Goal: Share content: Share content

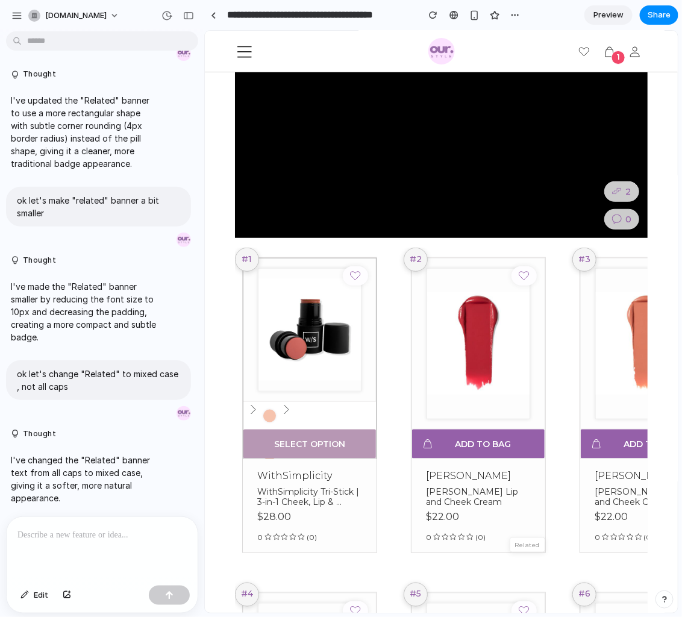
scroll to position [157, 0]
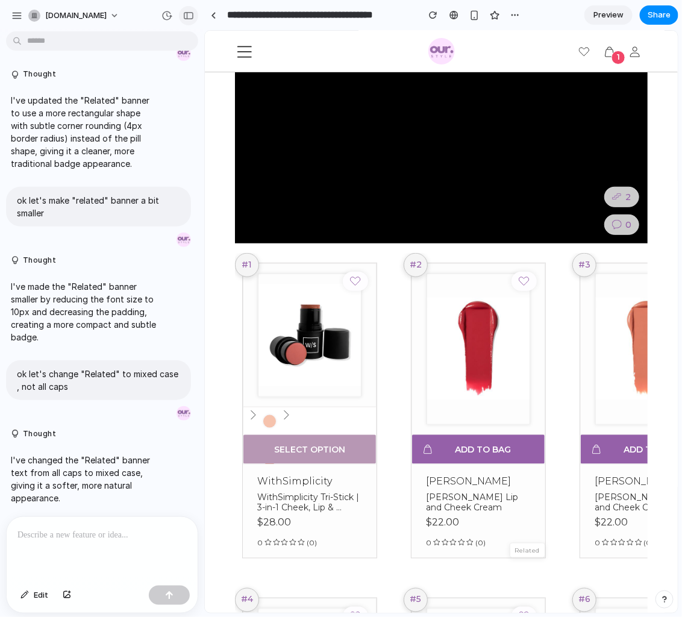
click at [189, 16] on div "button" at bounding box center [188, 15] width 11 height 8
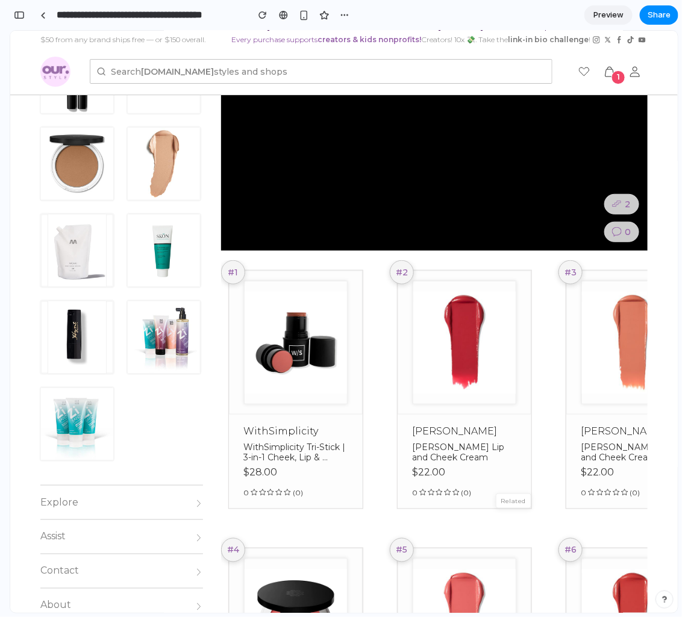
scroll to position [175, 0]
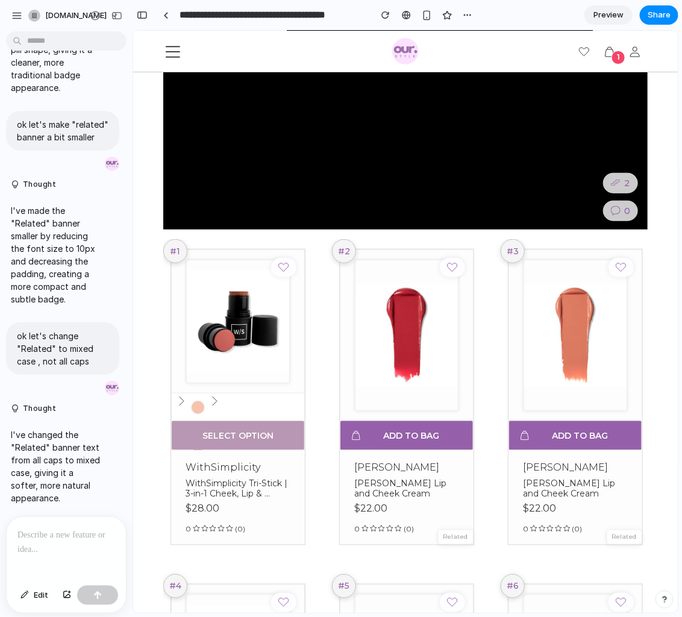
click at [58, 530] on p at bounding box center [66, 535] width 98 height 14
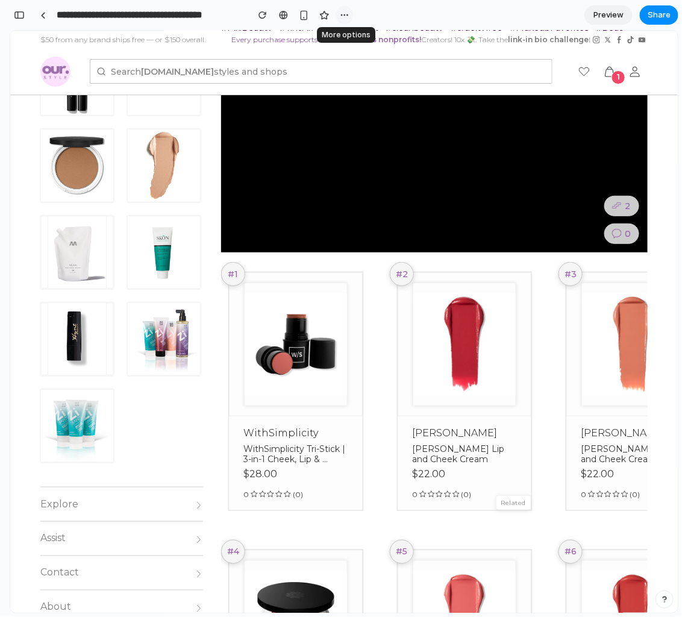
click at [341, 13] on div "button" at bounding box center [345, 15] width 10 height 10
click at [356, 39] on div "Duplicate" at bounding box center [369, 42] width 51 height 12
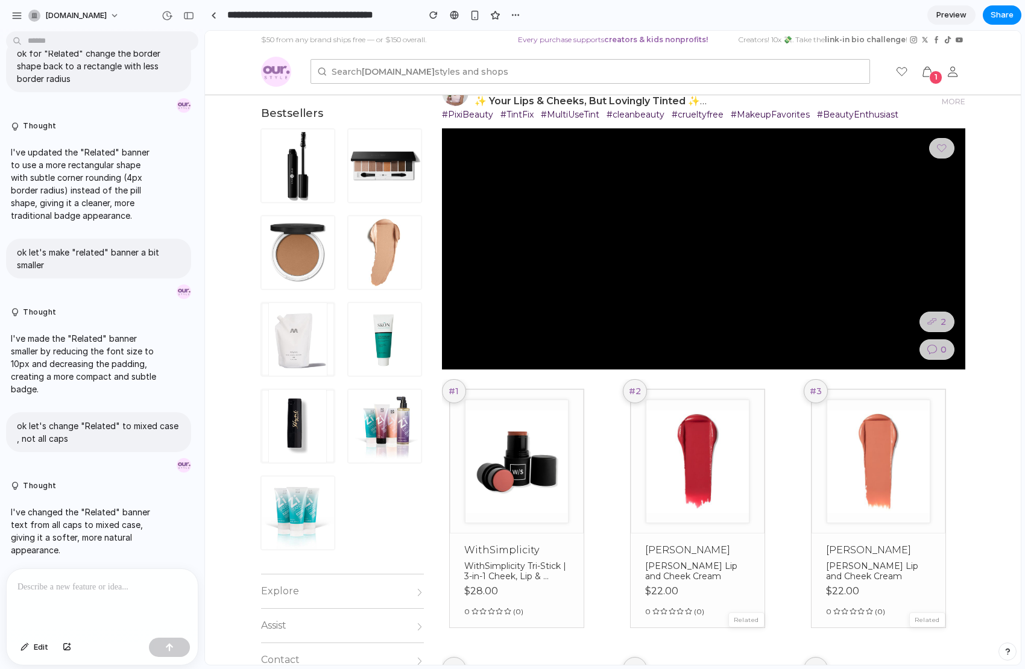
scroll to position [124, 0]
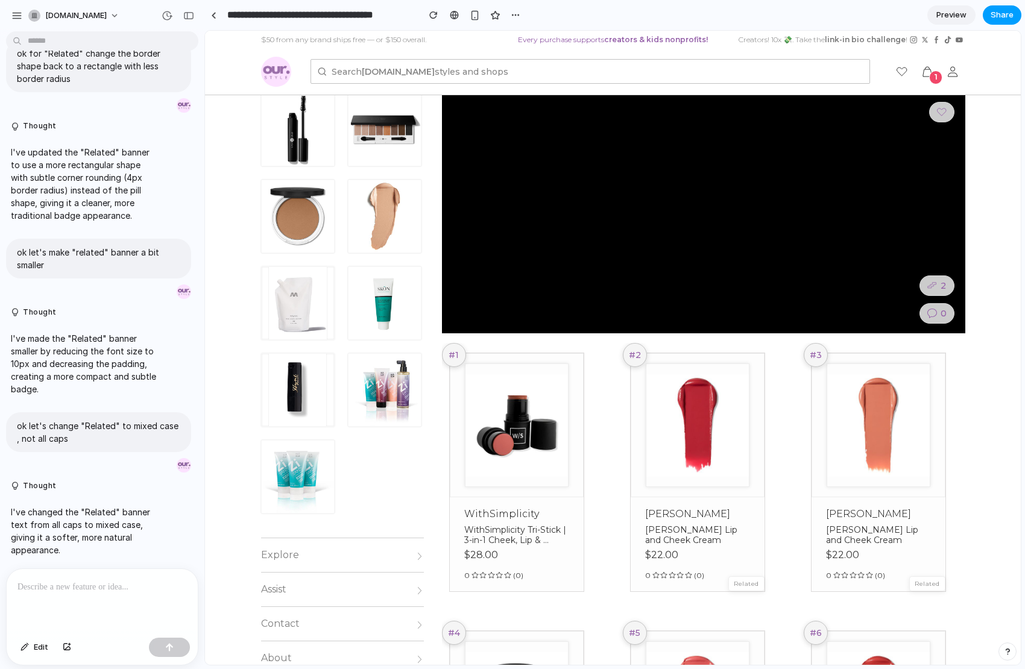
click at [967, 15] on span "Share" at bounding box center [1001, 15] width 23 height 12
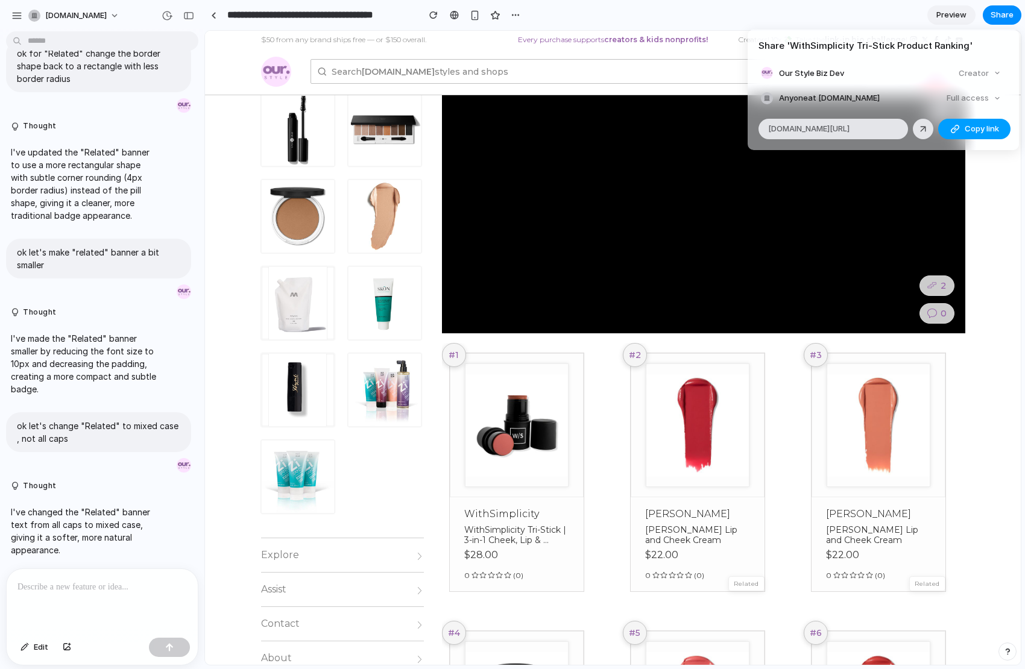
click at [967, 127] on span "Copy link" at bounding box center [981, 129] width 34 height 12
click at [429, 260] on div "Share ' WithSimplicity Tri-Stick Product Ranking ' Our Style Biz Dev Creator An…" at bounding box center [512, 334] width 1025 height 669
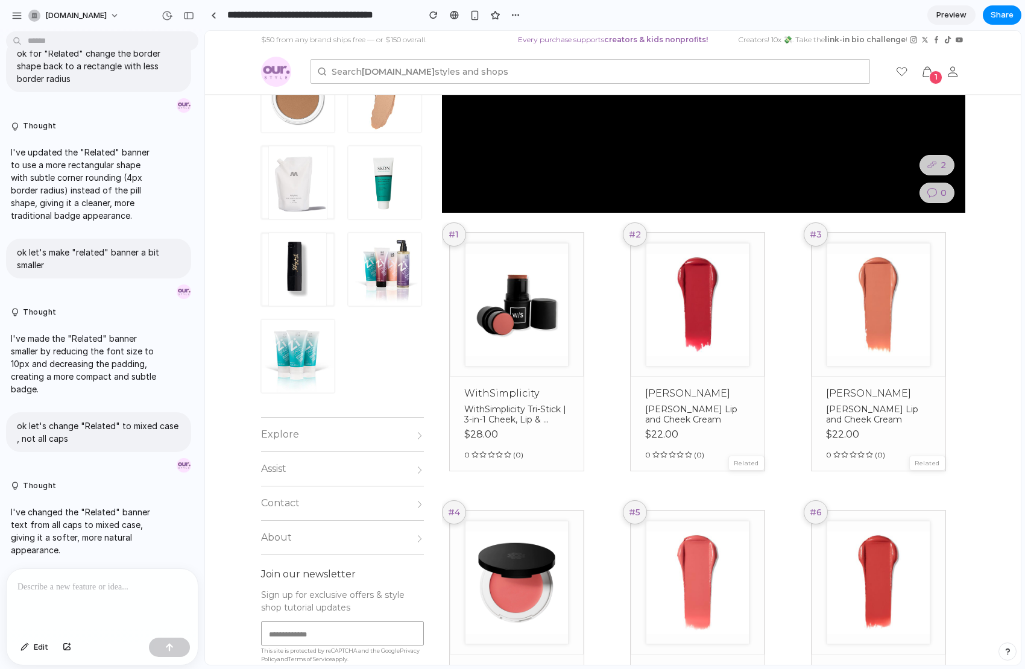
scroll to position [247, 0]
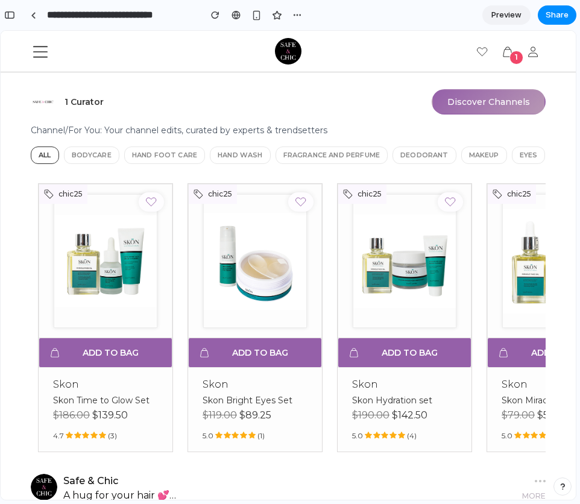
click at [495, 101] on button "Discover Channels" at bounding box center [489, 101] width 114 height 25
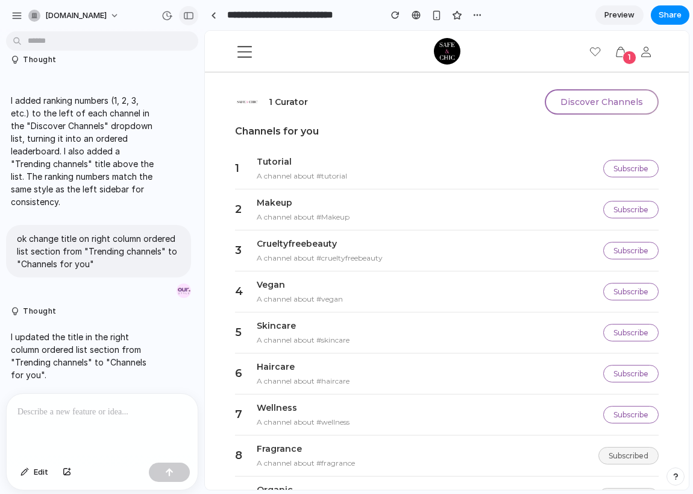
click at [190, 13] on div "button" at bounding box center [188, 15] width 11 height 8
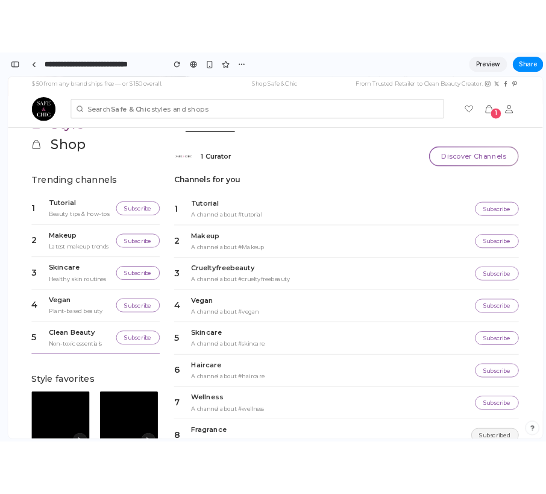
scroll to position [162, 0]
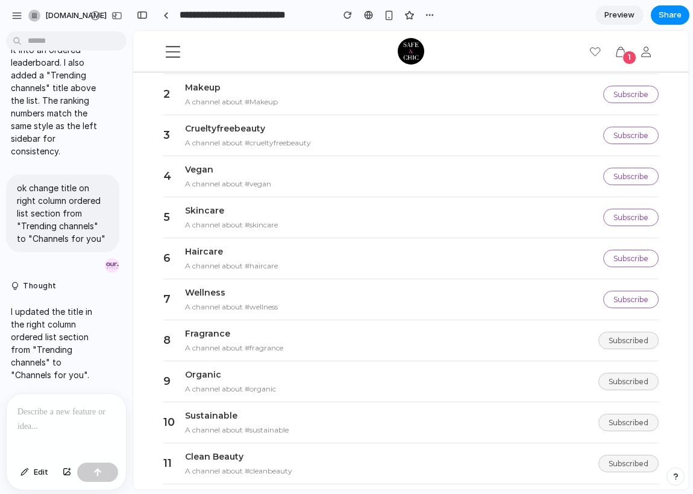
click at [8, 151] on div at bounding box center [5, 247] width 11 height 494
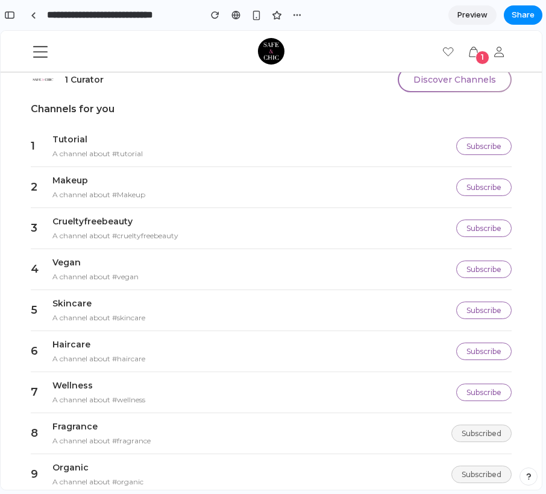
scroll to position [0, 0]
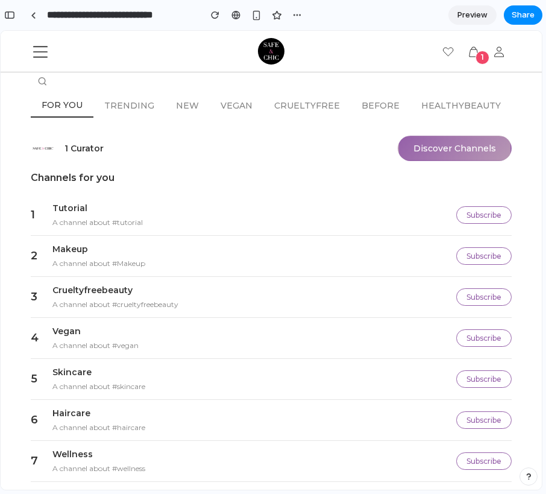
click at [427, 138] on button "Discover Channels" at bounding box center [455, 148] width 114 height 25
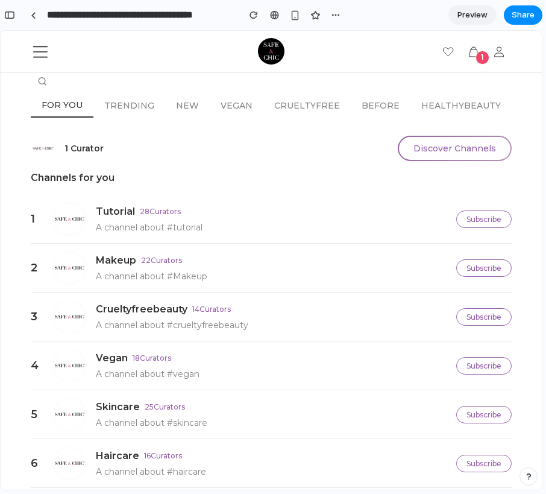
scroll to position [219, 0]
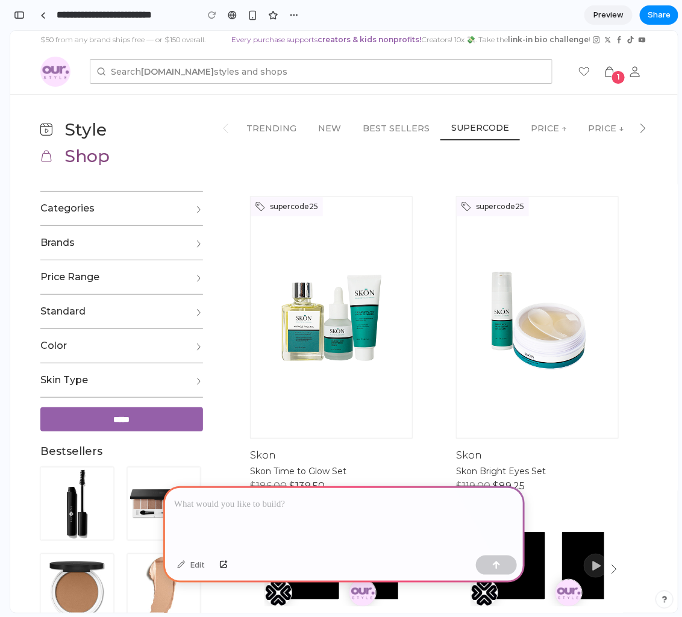
scroll to position [0, 11]
click at [313, 493] on div at bounding box center [344, 518] width 362 height 64
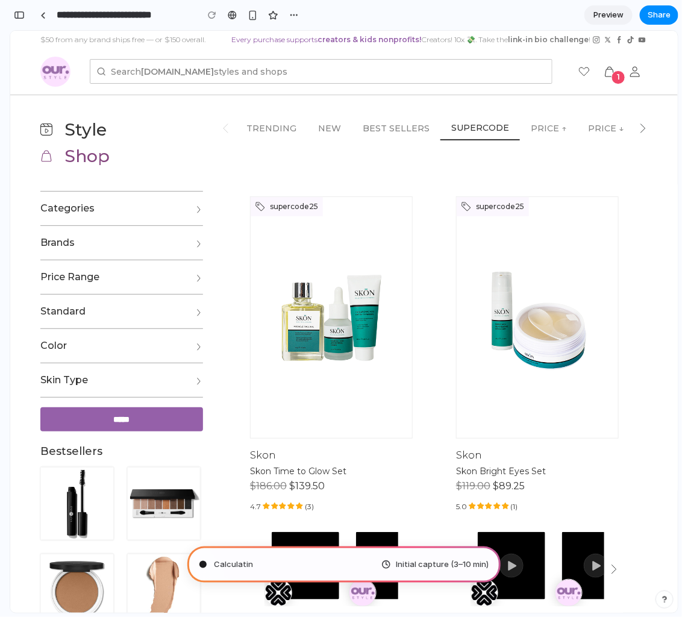
type input "**********"
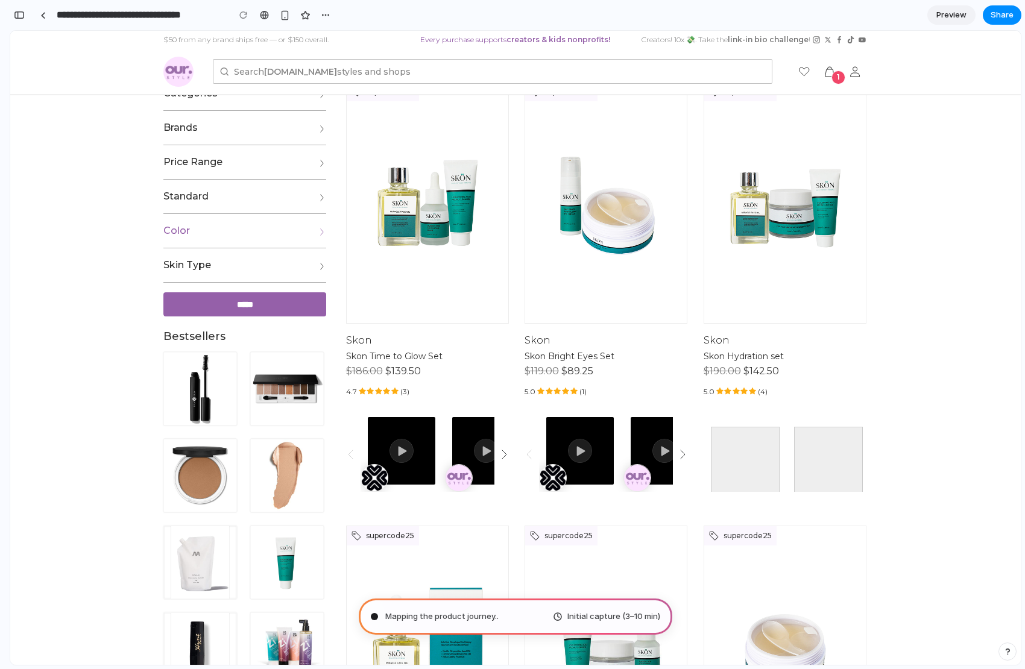
scroll to position [0, 0]
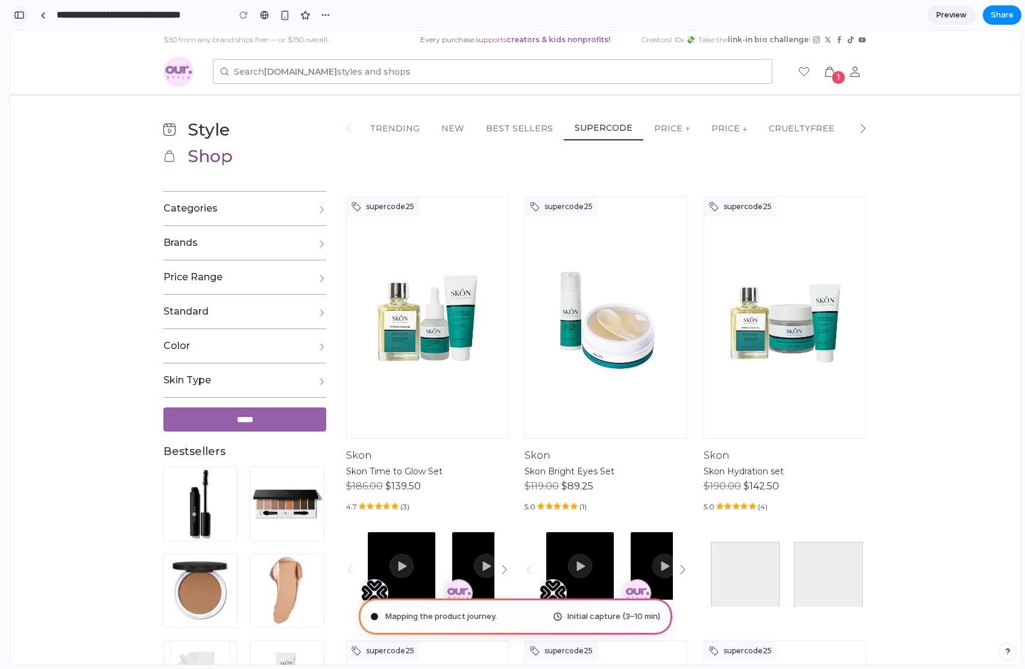
click at [22, 17] on div "button" at bounding box center [19, 15] width 11 height 8
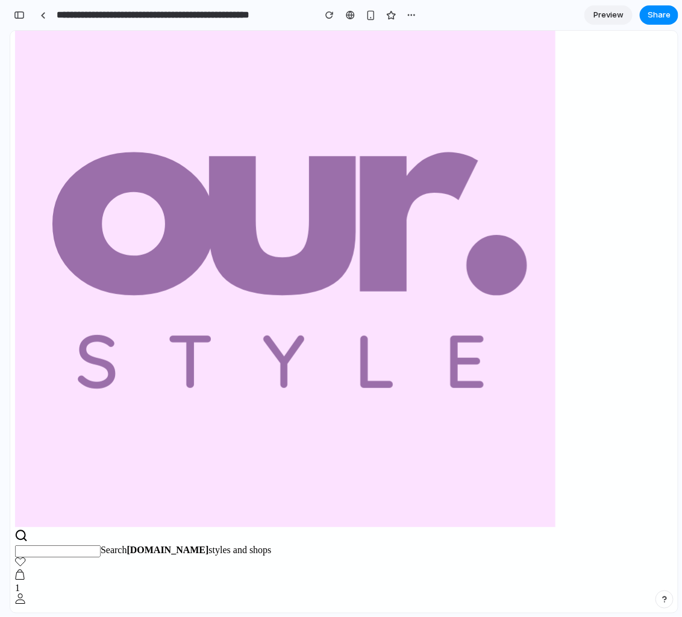
scroll to position [145, 0]
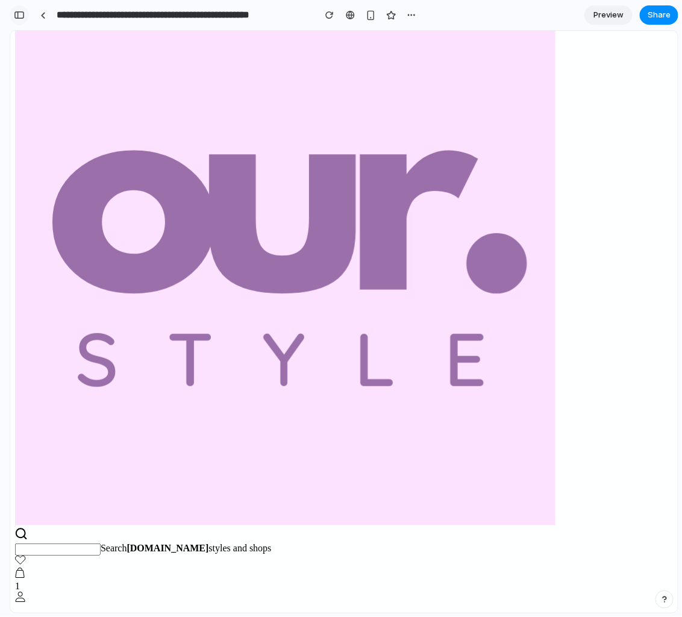
click at [19, 17] on div "button" at bounding box center [19, 15] width 11 height 8
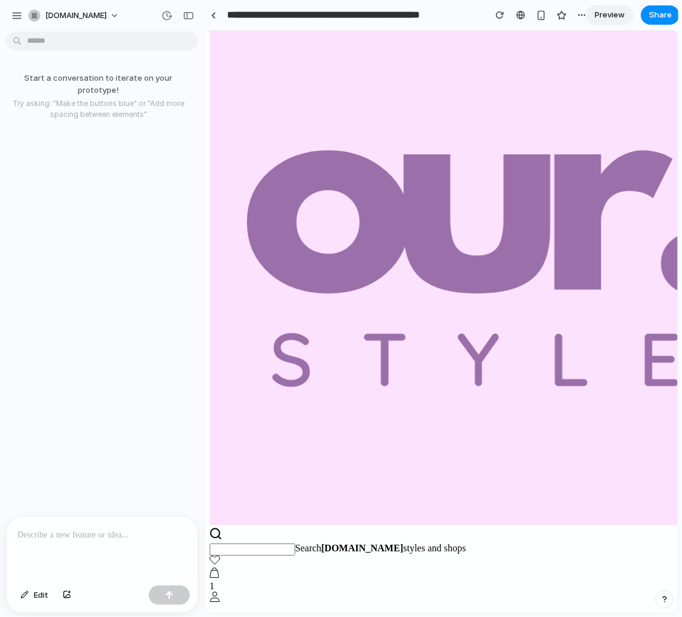
scroll to position [0, 0]
click at [51, 546] on div at bounding box center [102, 549] width 191 height 64
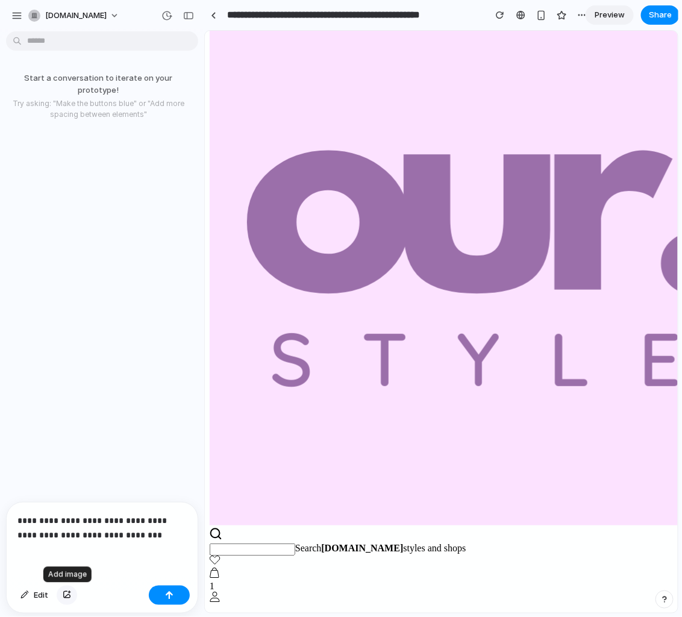
click at [63, 595] on div "button" at bounding box center [67, 595] width 8 height 7
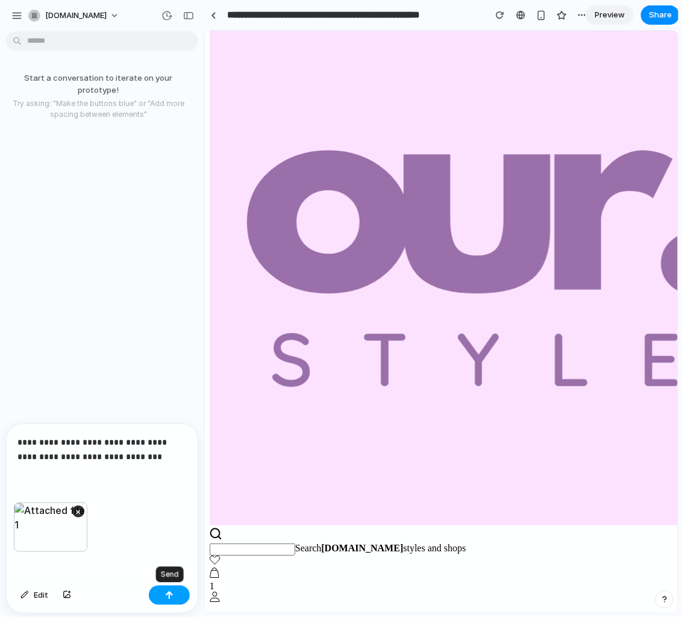
click at [164, 589] on button "button" at bounding box center [169, 595] width 41 height 19
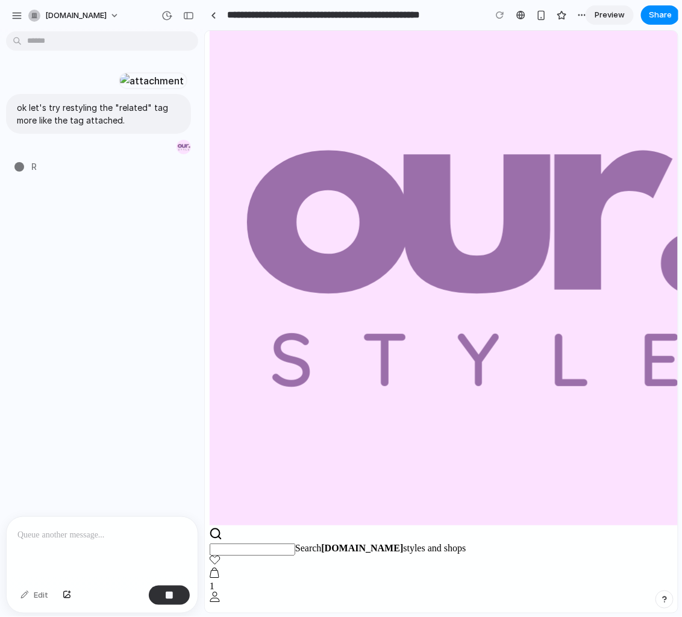
type input "**********"
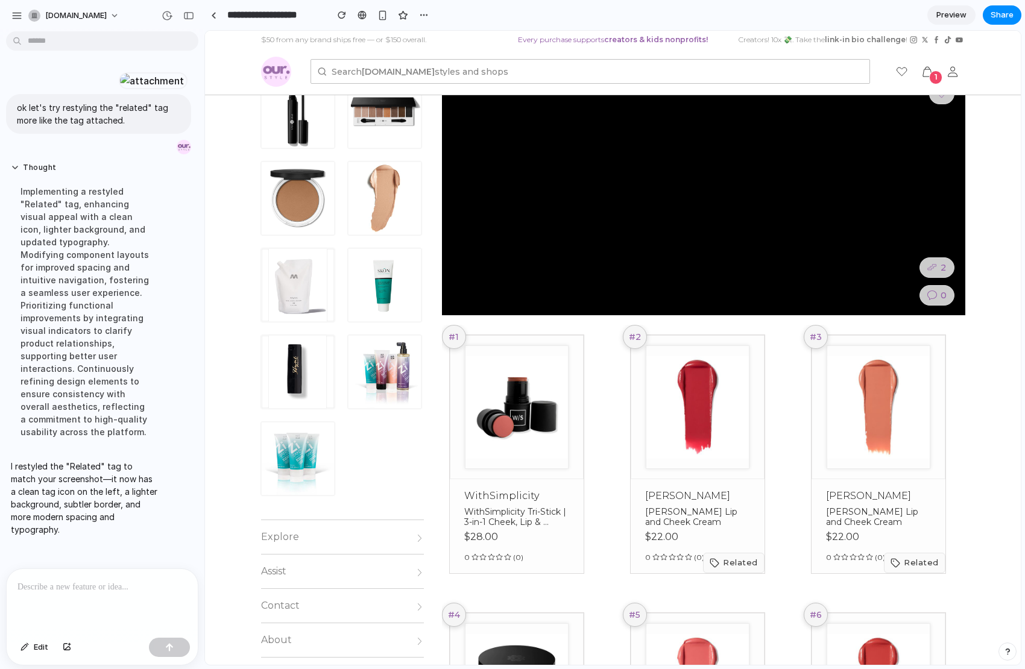
scroll to position [160, 0]
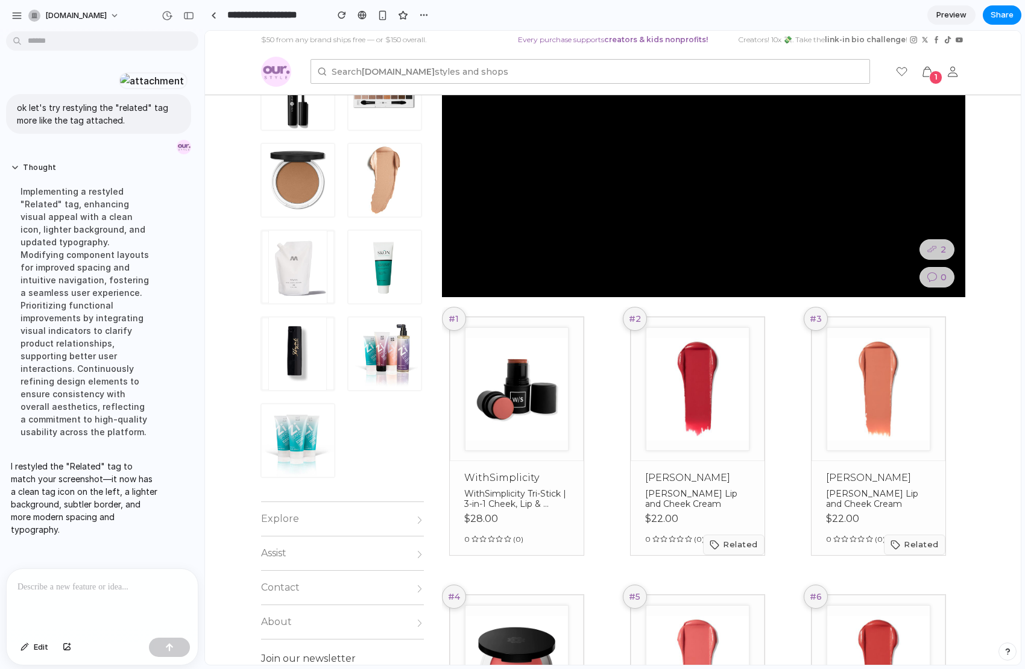
click at [68, 591] on div at bounding box center [102, 601] width 191 height 64
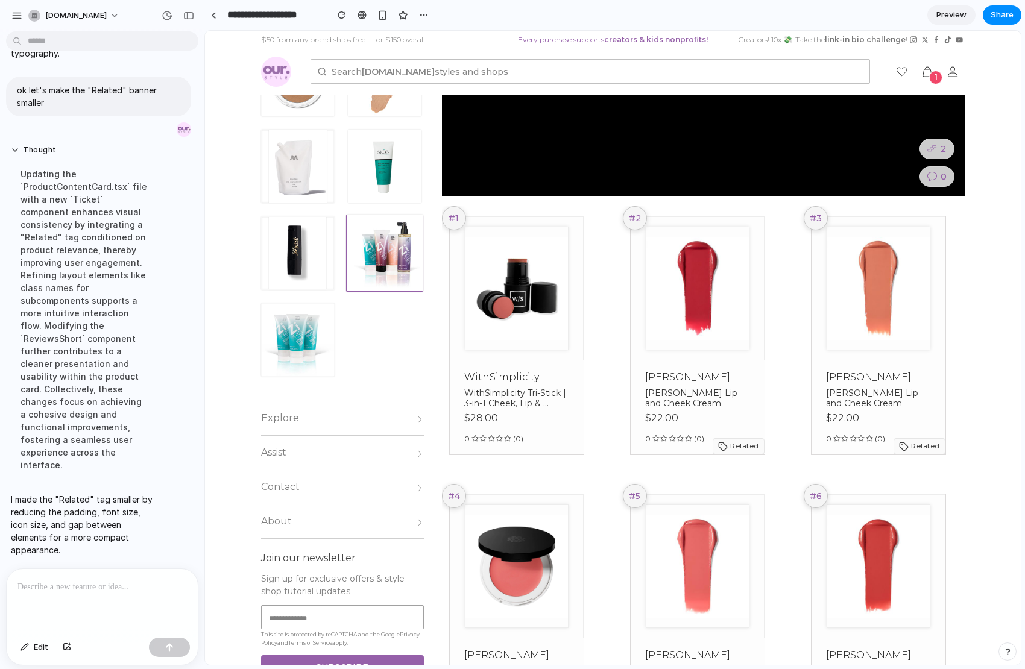
scroll to position [251, 0]
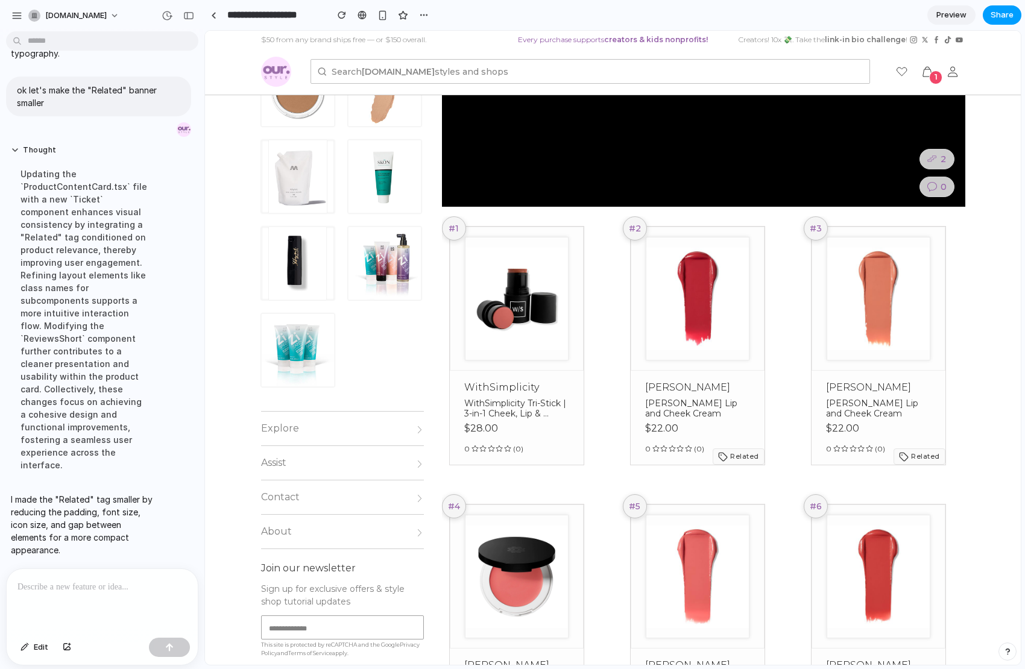
click at [682, 10] on span "Share" at bounding box center [1001, 15] width 23 height 12
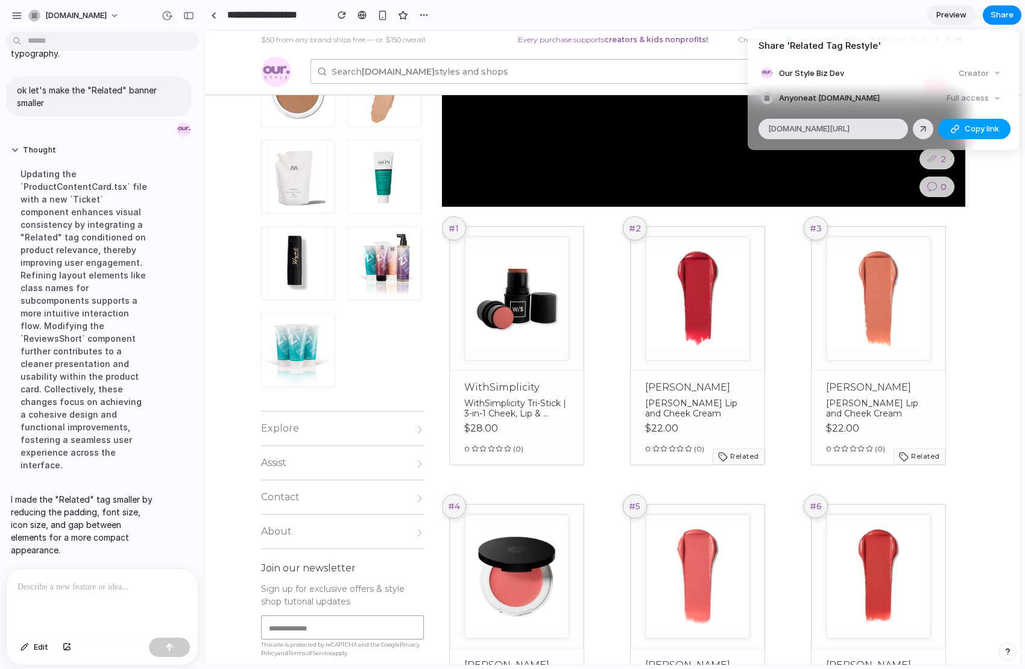
click at [682, 130] on button "Copy link" at bounding box center [974, 129] width 72 height 20
click at [665, 58] on div "Share ' Related Tag Restyle ' Our Style Biz Dev Creator Anyone at Our.Style Ful…" at bounding box center [512, 334] width 1025 height 669
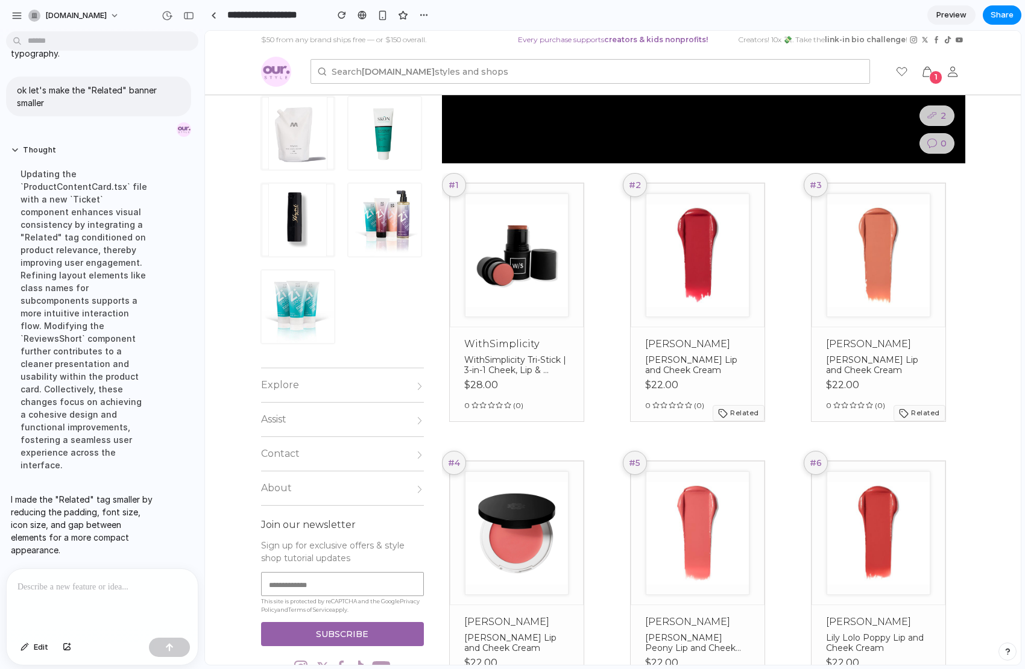
scroll to position [138, 0]
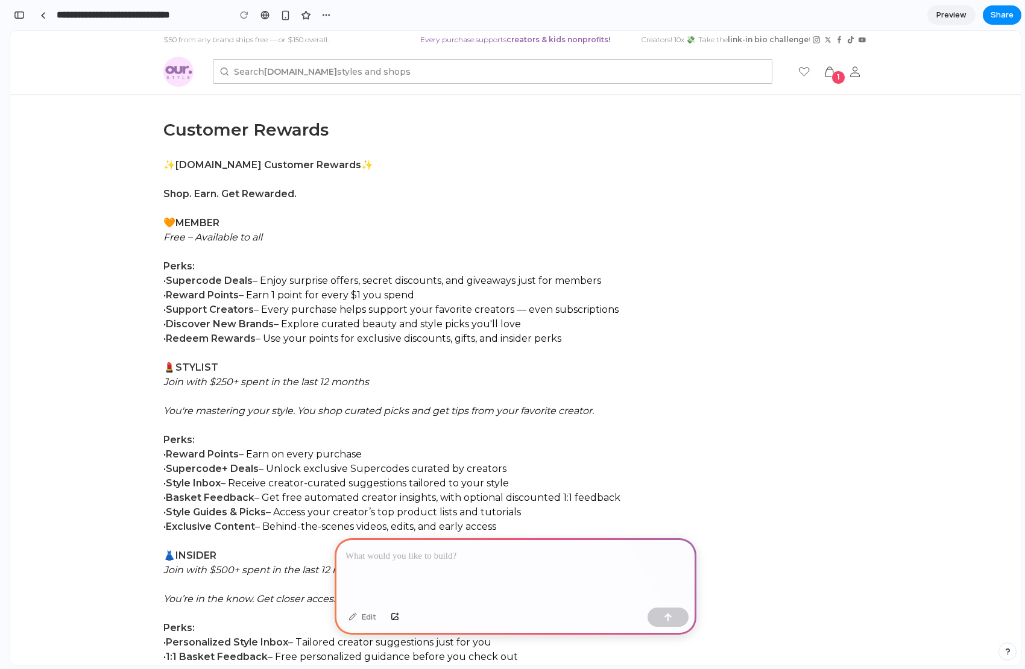
click at [375, 549] on p at bounding box center [515, 556] width 340 height 14
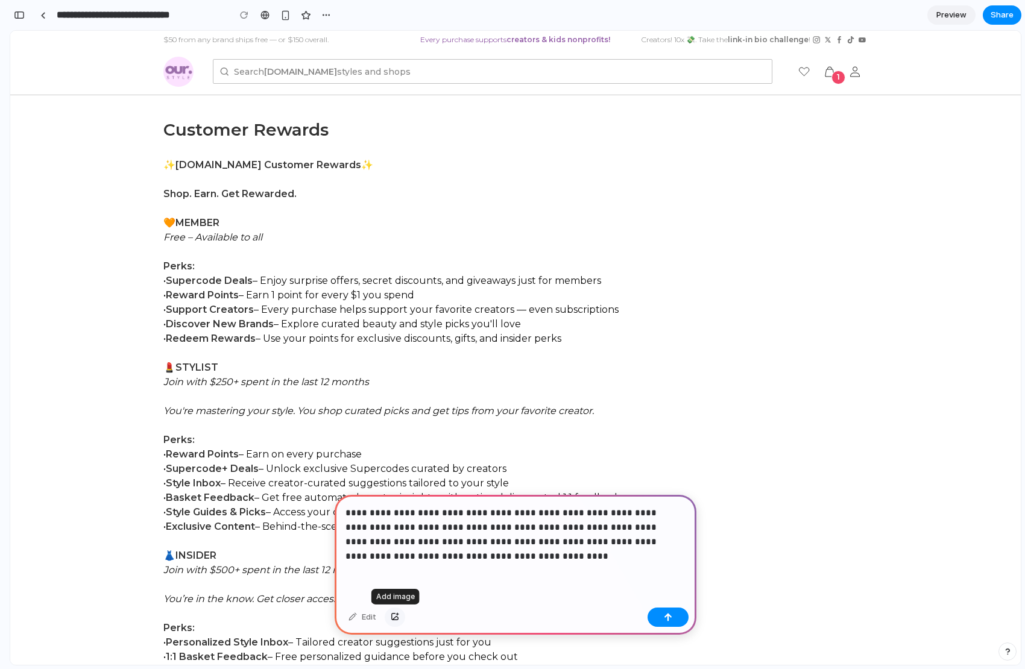
click at [399, 615] on button "button" at bounding box center [395, 617] width 20 height 19
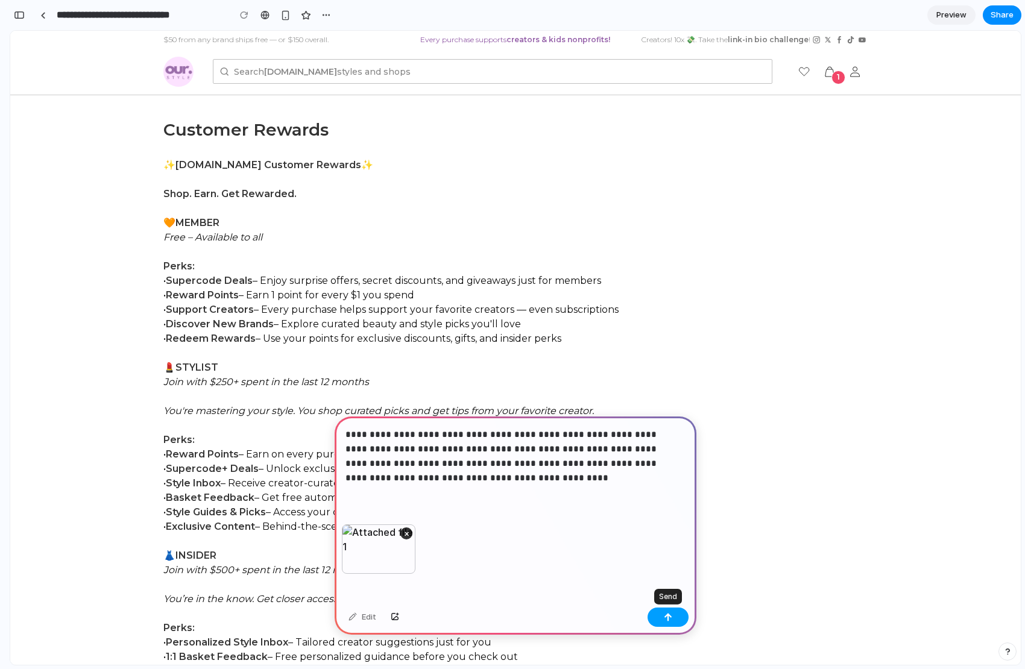
click at [667, 612] on button "button" at bounding box center [667, 617] width 41 height 19
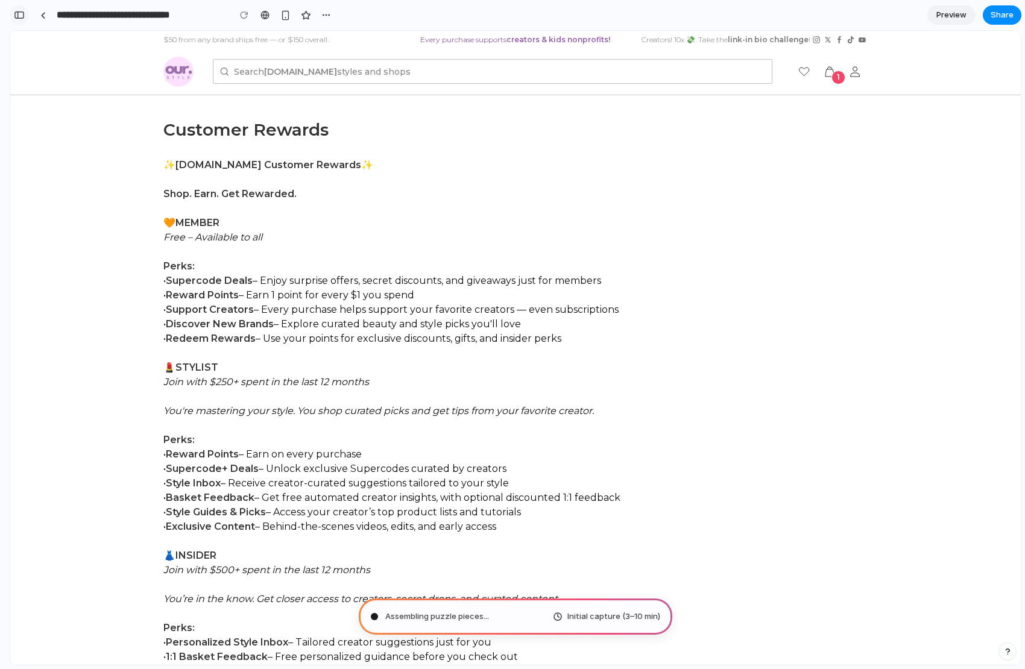
click at [13, 14] on button "button" at bounding box center [19, 14] width 19 height 19
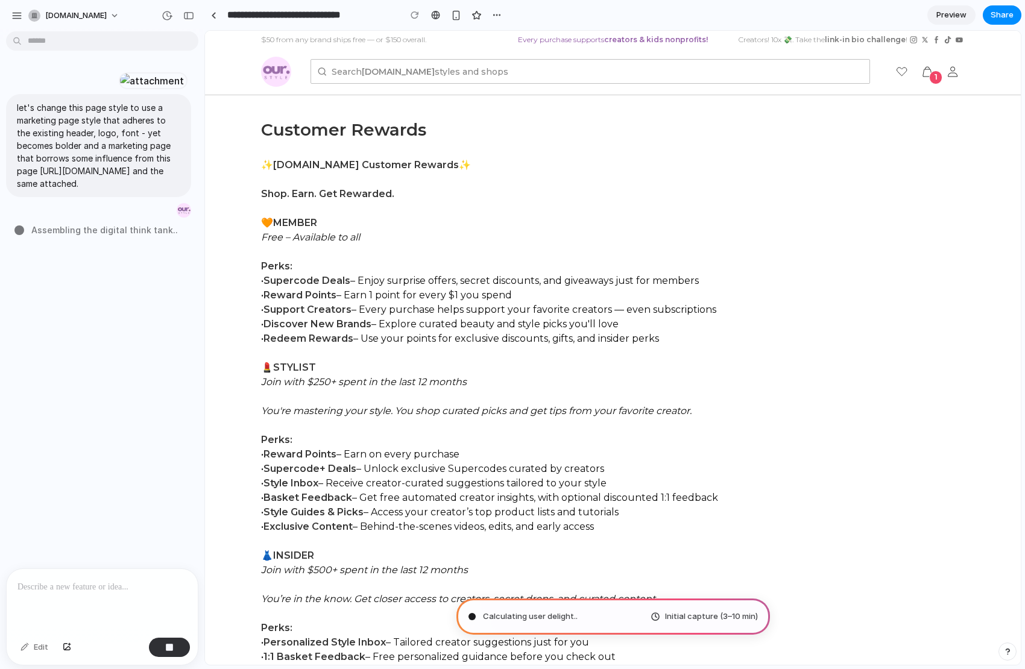
type input "**********"
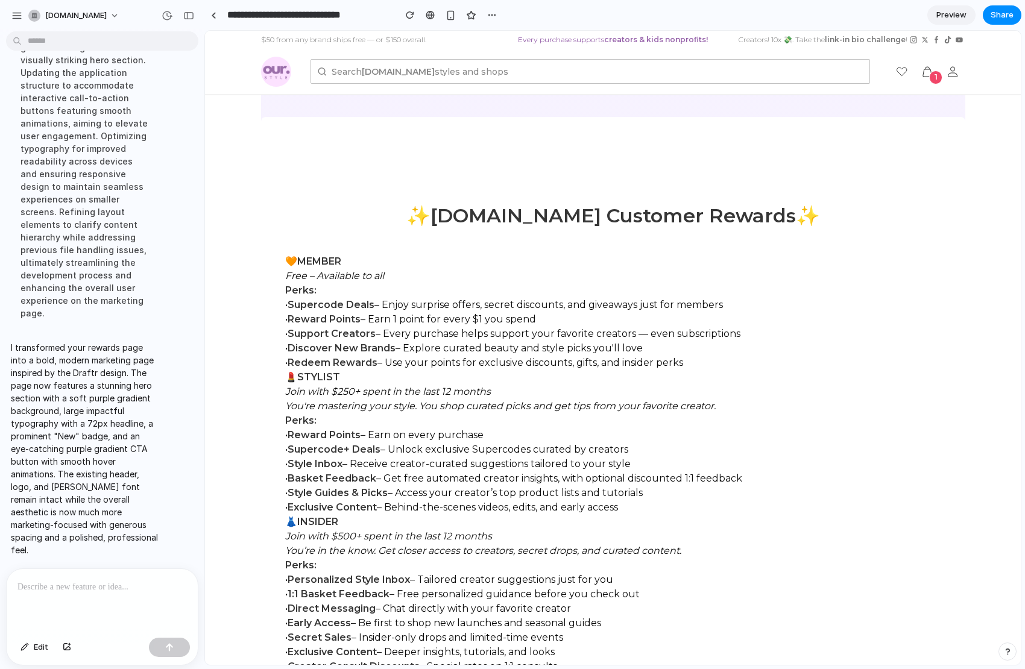
scroll to position [383, 0]
drag, startPoint x: 296, startPoint y: 265, endPoint x: 348, endPoint y: 255, distance: 53.3
click at [348, 255] on h4 "🧡 MEMBER" at bounding box center [613, 261] width 656 height 14
copy strong "MEMBER"
click at [69, 583] on p at bounding box center [101, 587] width 169 height 14
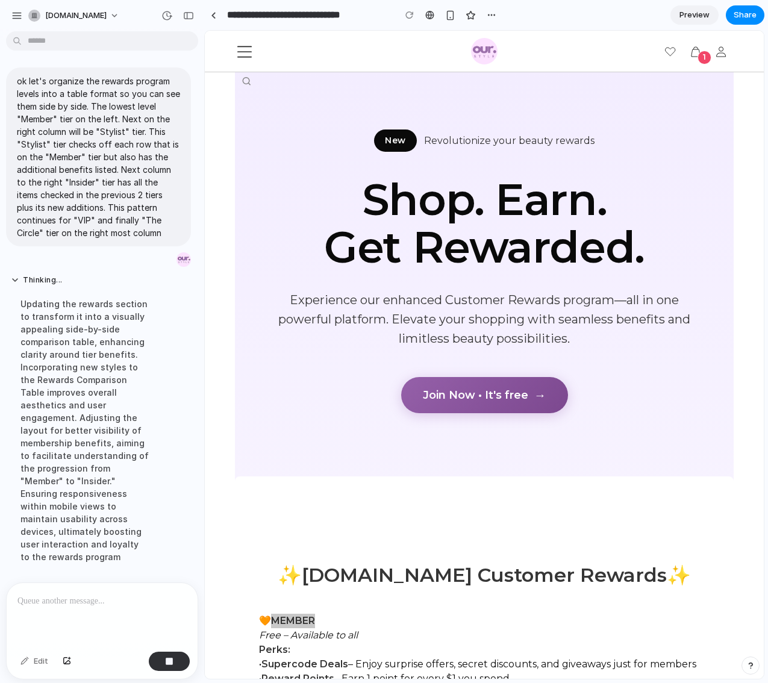
scroll to position [542, 0]
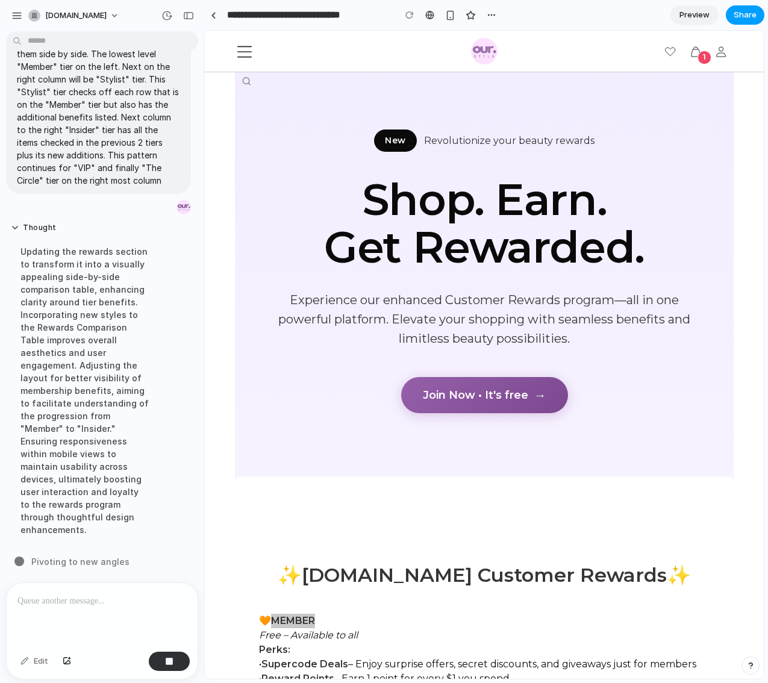
click at [742, 16] on span "Share" at bounding box center [745, 15] width 23 height 12
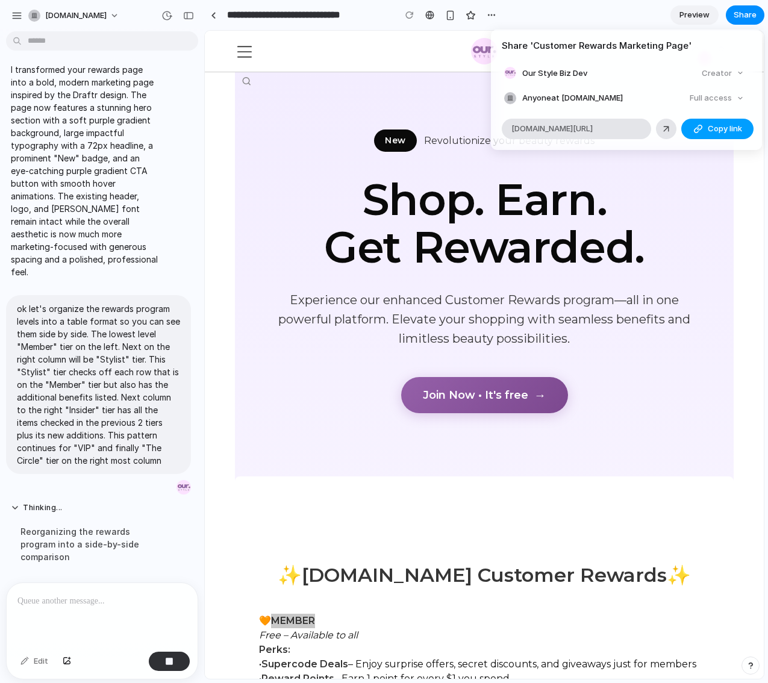
click at [711, 121] on button "Copy link" at bounding box center [718, 129] width 72 height 20
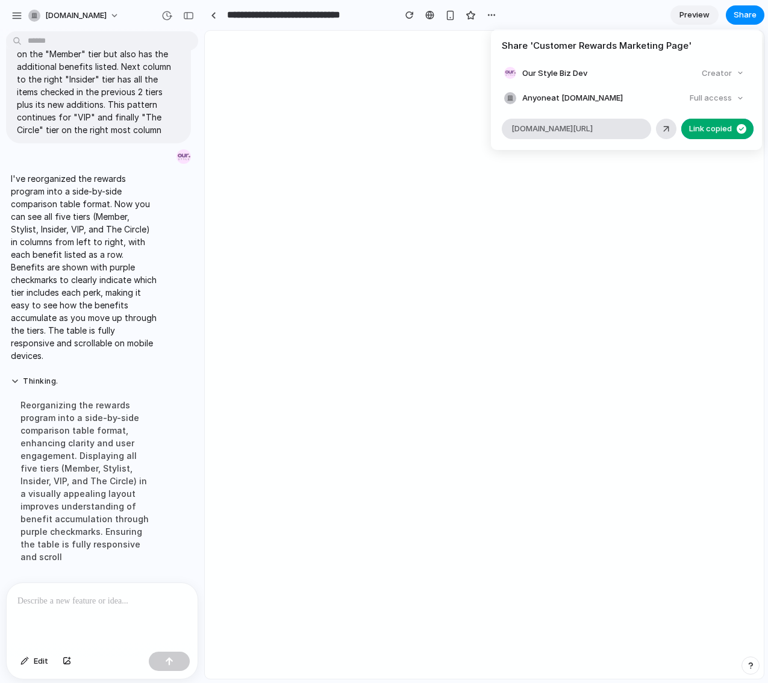
scroll to position [0, 0]
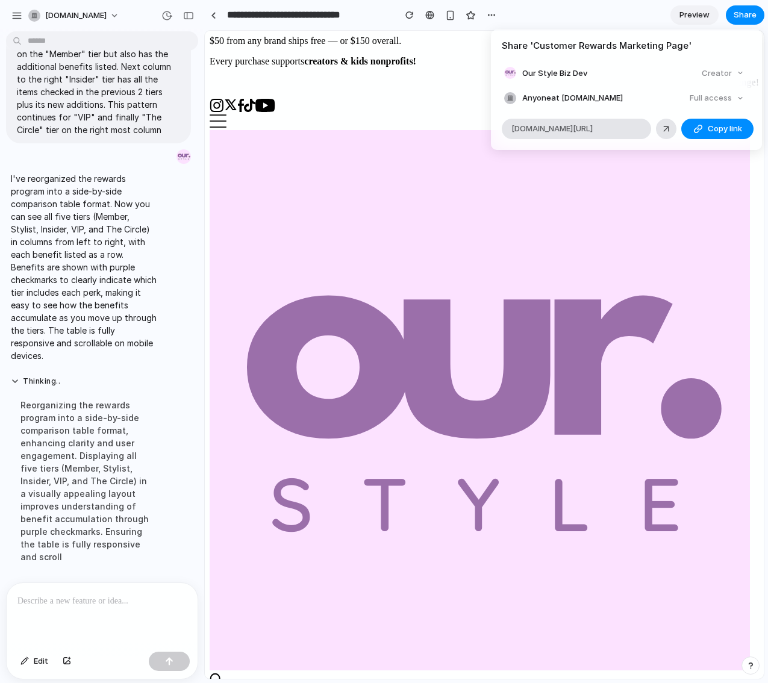
click at [426, 54] on div "Share ' Customer Rewards Marketing Page ' Our Style Biz Dev Creator Anyone at […" at bounding box center [384, 341] width 768 height 683
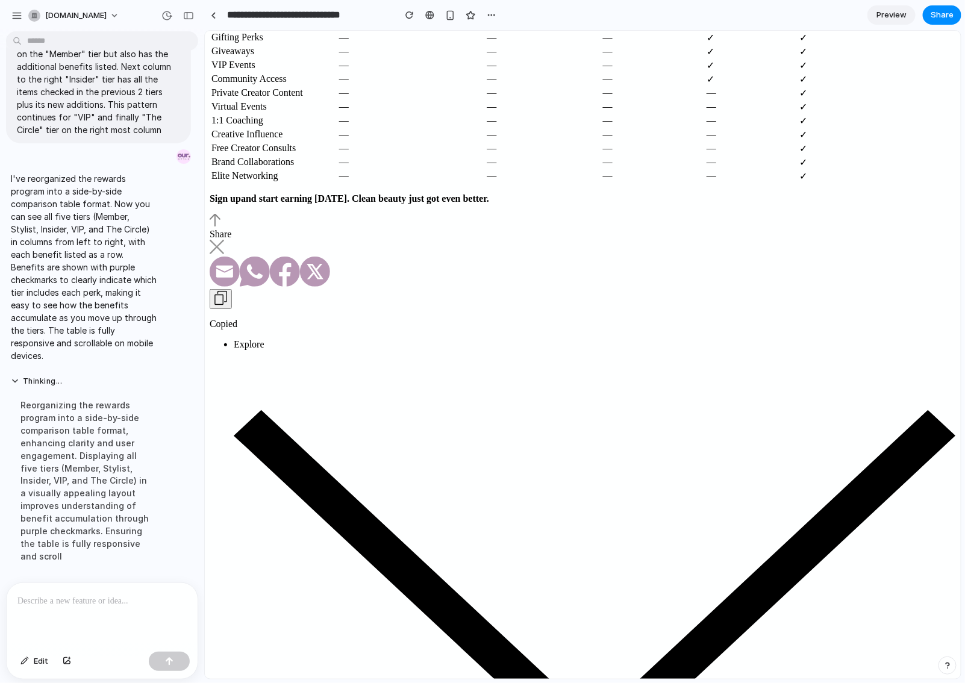
scroll to position [1630, 0]
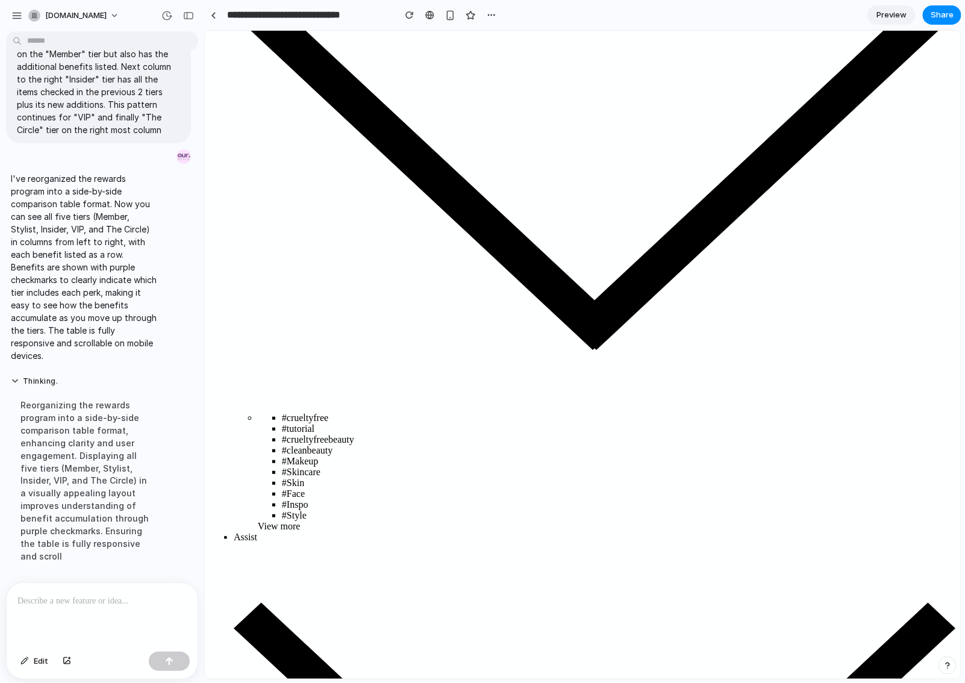
drag, startPoint x: 395, startPoint y: 290, endPoint x: 767, endPoint y: 290, distance: 371.3
copy p "Sign up and start earning today. Clean beauty just got even better."
click at [67, 606] on div at bounding box center [102, 615] width 191 height 64
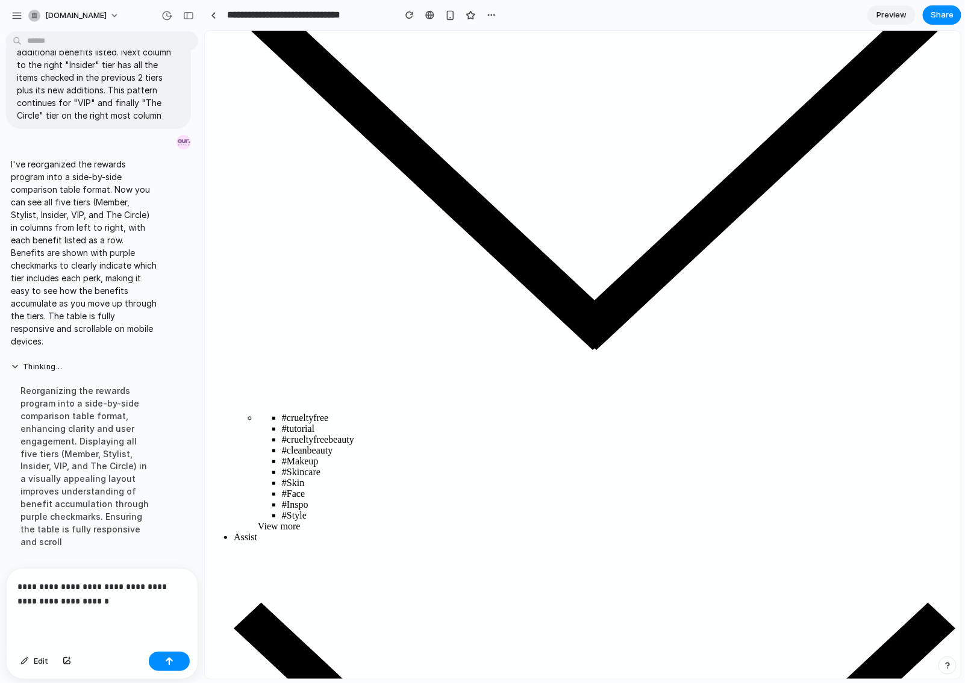
click at [107, 601] on p "**********" at bounding box center [99, 594] width 165 height 29
click at [104, 598] on p "**********" at bounding box center [99, 594] width 165 height 29
drag, startPoint x: 406, startPoint y: 288, endPoint x: 773, endPoint y: 296, distance: 367.1
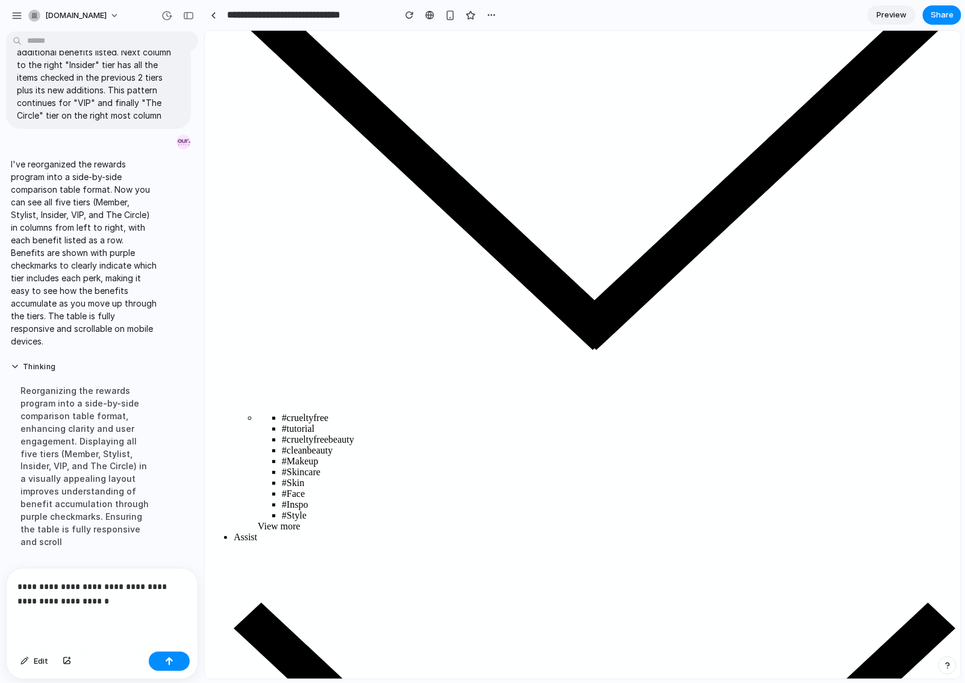
click at [119, 600] on p "**********" at bounding box center [99, 594] width 165 height 29
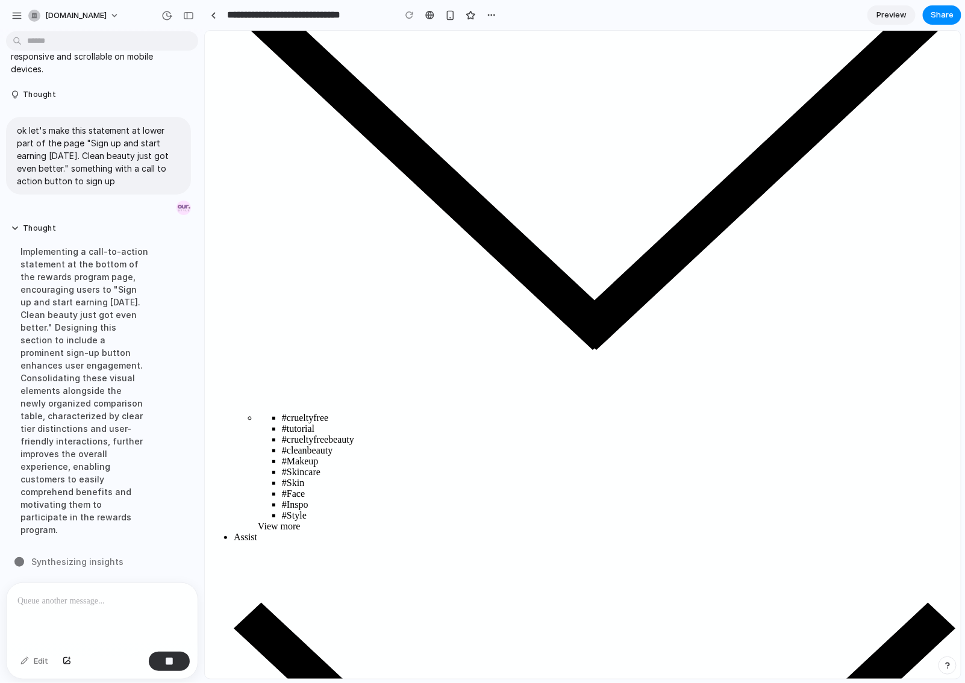
scroll to position [1627, 0]
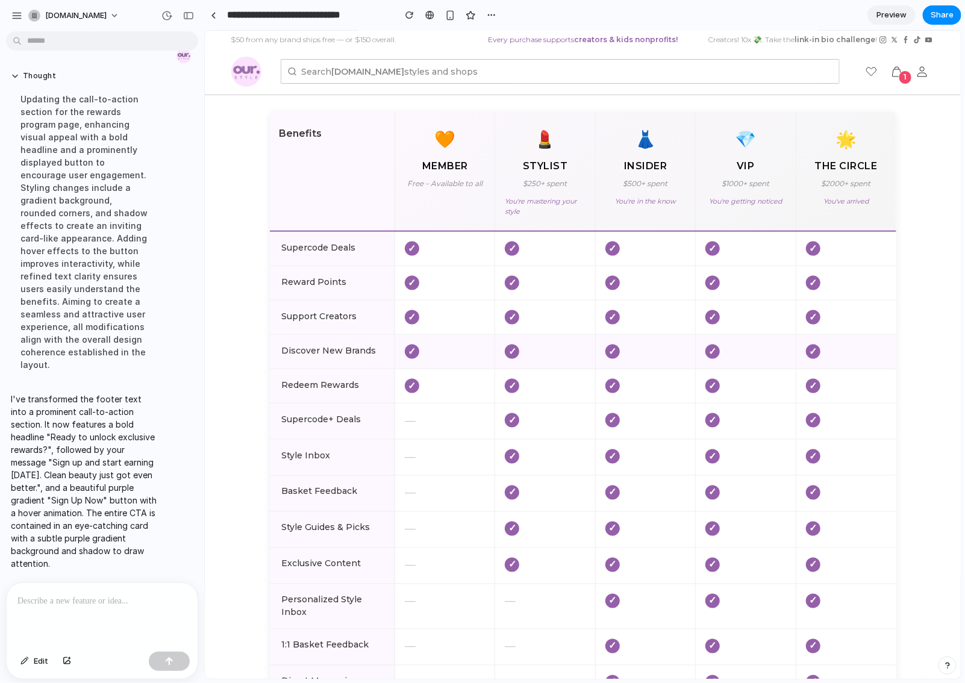
scroll to position [579, 0]
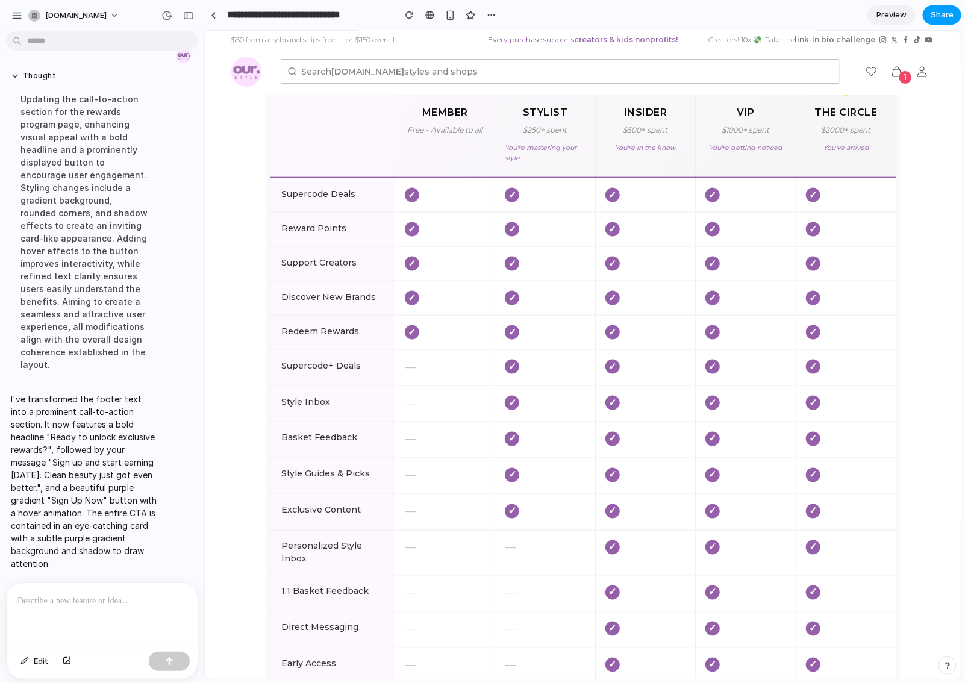
click at [936, 13] on span "Share" at bounding box center [942, 15] width 23 height 12
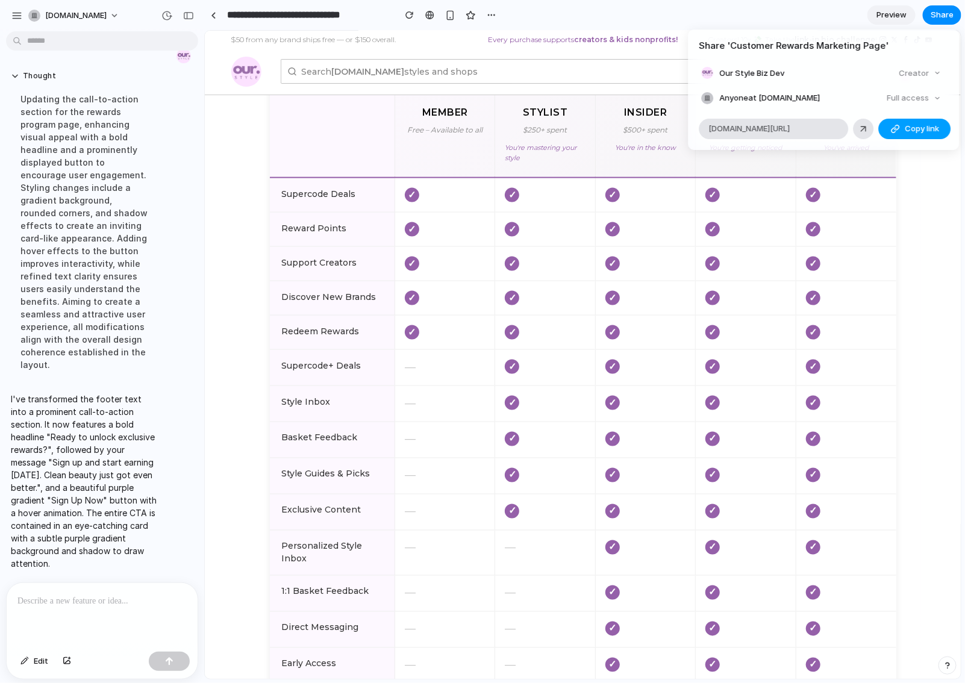
click at [913, 126] on span "Copy link" at bounding box center [922, 129] width 34 height 12
click at [539, 168] on div "Share ' Customer Rewards Marketing Page ' Our Style Biz Dev Creator Anyone at O…" at bounding box center [482, 341] width 965 height 683
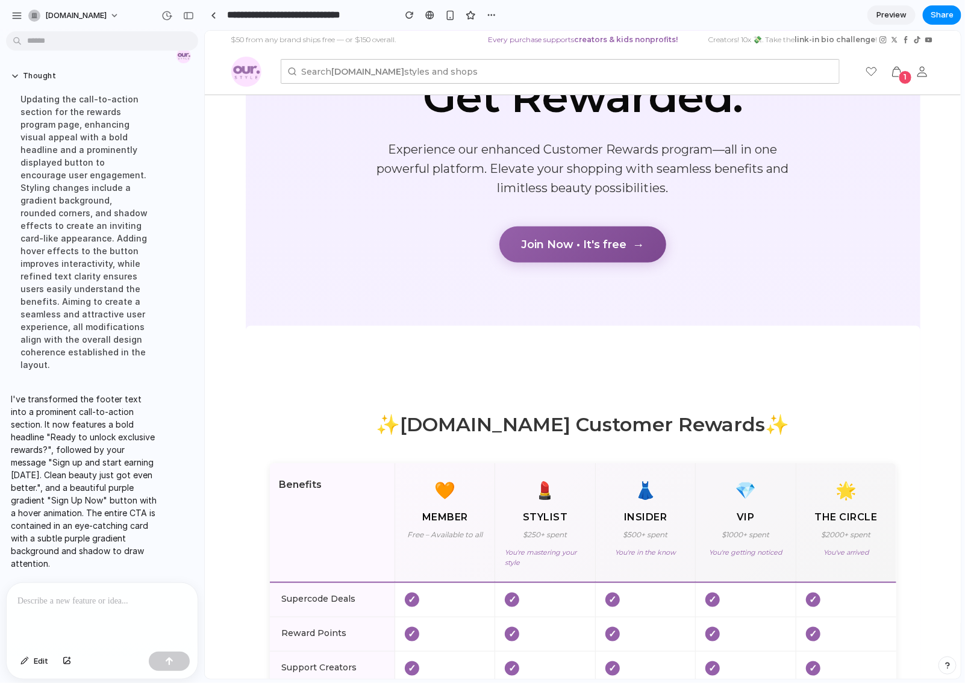
scroll to position [102, 0]
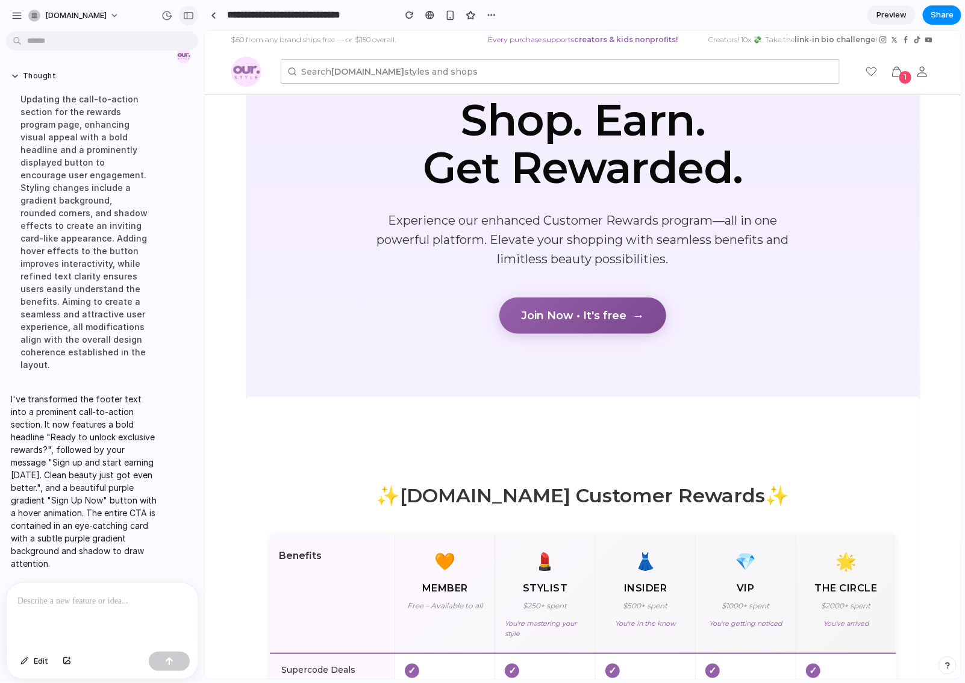
click at [187, 13] on div "button" at bounding box center [188, 15] width 11 height 8
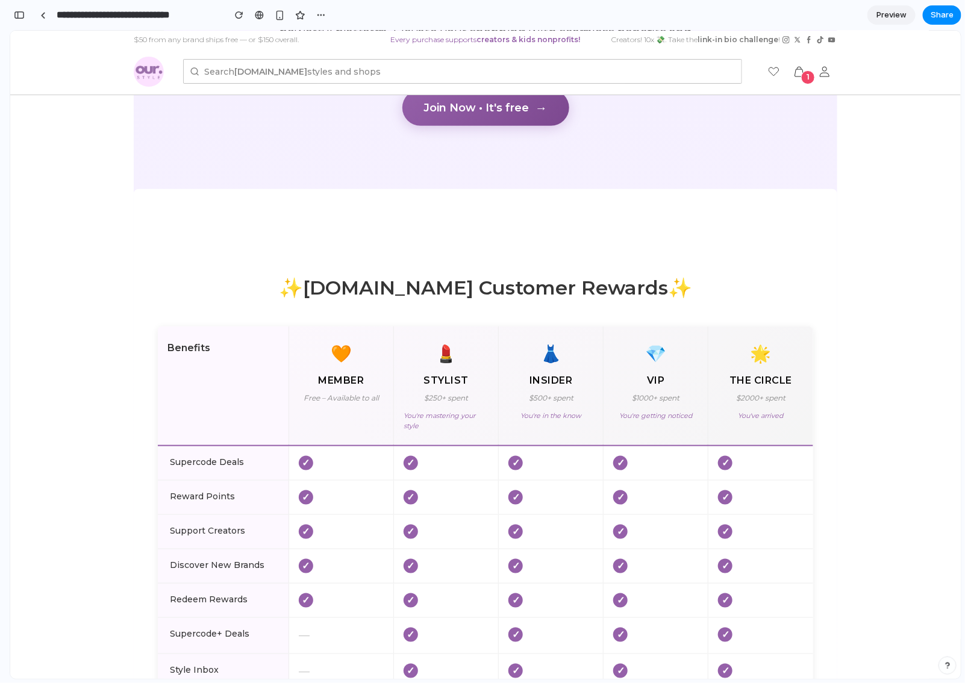
scroll to position [0, 0]
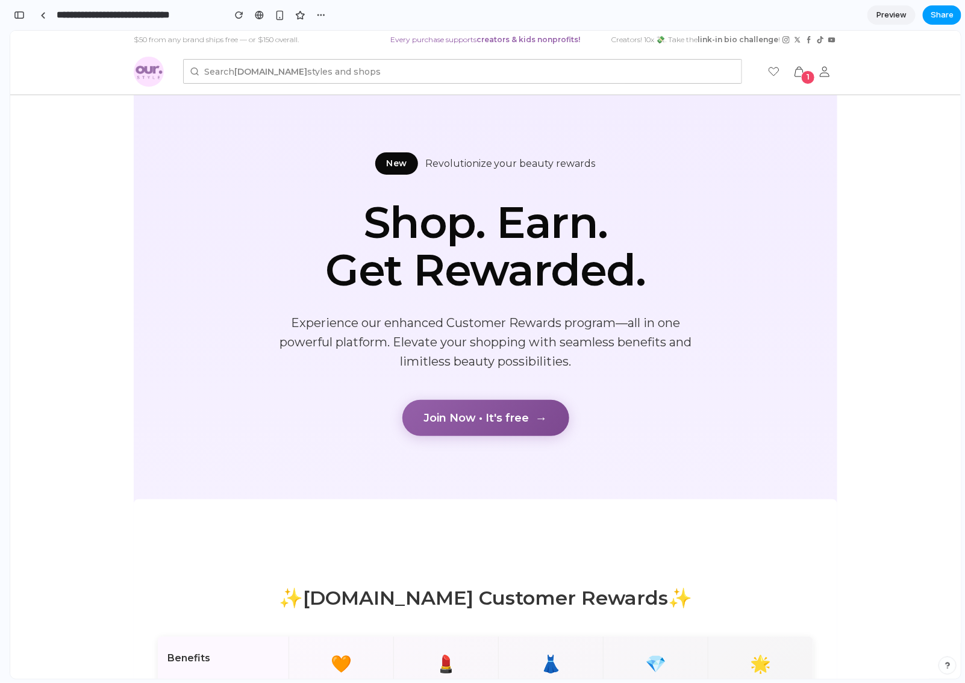
click at [936, 11] on span "Share" at bounding box center [942, 15] width 23 height 12
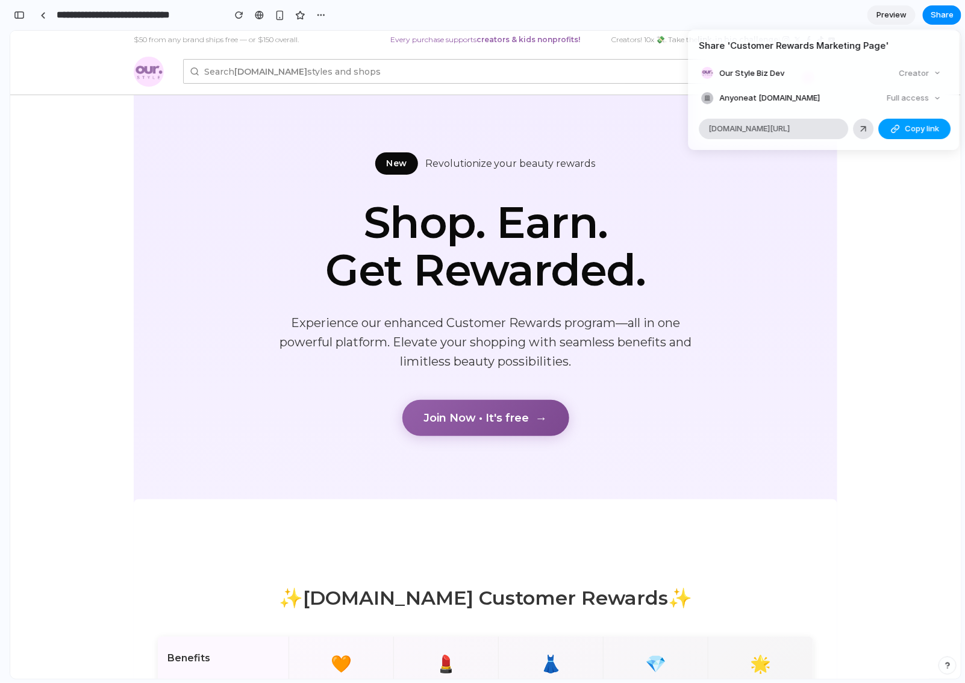
click at [902, 127] on button "Copy link" at bounding box center [915, 129] width 72 height 20
click at [919, 246] on div "Share ' Customer Rewards Marketing Page ' Our Style Biz Dev Creator Anyone at O…" at bounding box center [482, 341] width 965 height 683
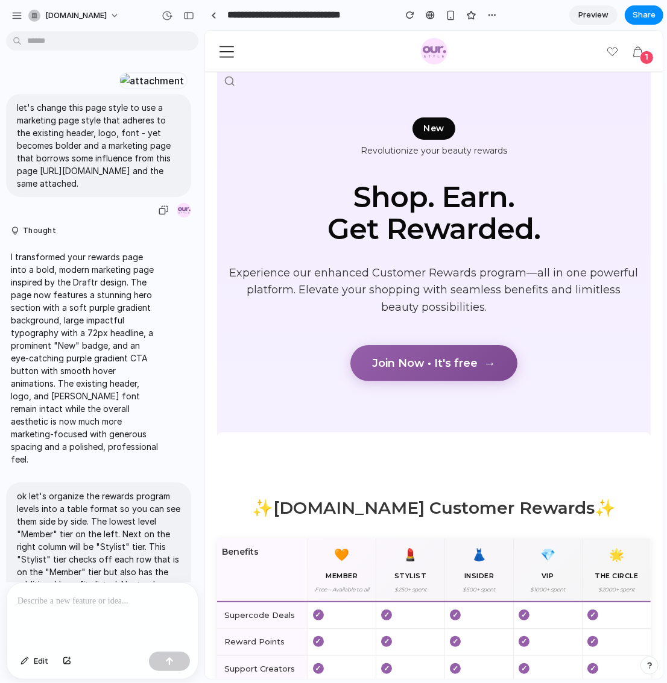
drag, startPoint x: 17, startPoint y: 204, endPoint x: 129, endPoint y: 278, distance: 134.4
click at [129, 190] on p "let's change this page style to use a marketing page style that adheres to the …" at bounding box center [98, 145] width 163 height 89
copy p "let's change this page style to use a marketing page style that adheres to the …"
click at [159, 215] on div "button" at bounding box center [164, 211] width 10 height 10
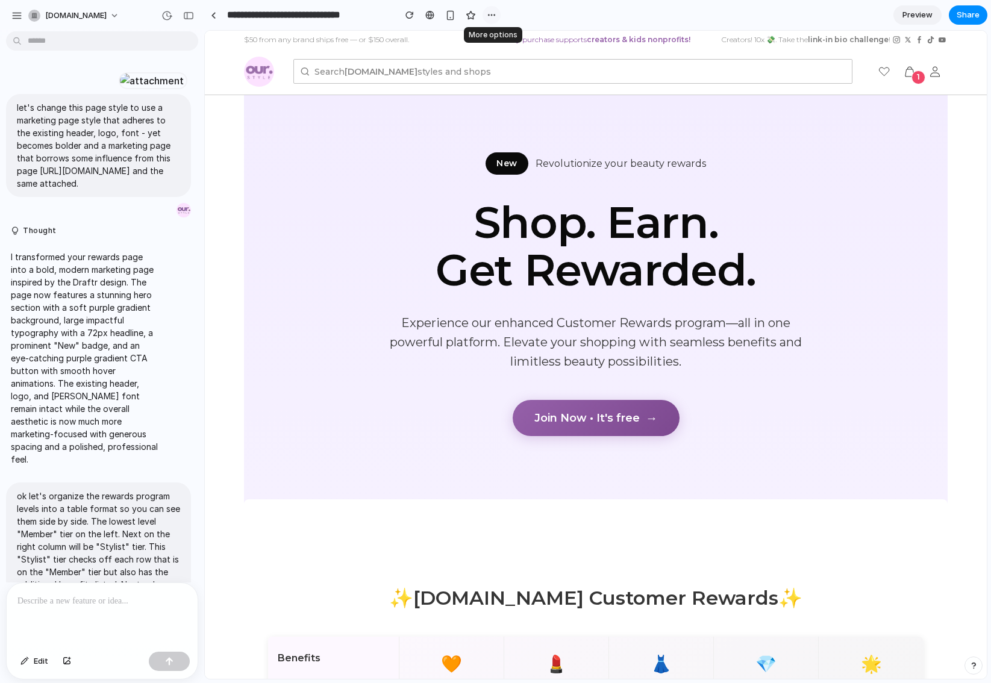
click at [487, 14] on div "button" at bounding box center [492, 15] width 10 height 10
click at [500, 42] on div "Duplicate" at bounding box center [515, 42] width 51 height 12
click at [135, 603] on p at bounding box center [99, 601] width 165 height 14
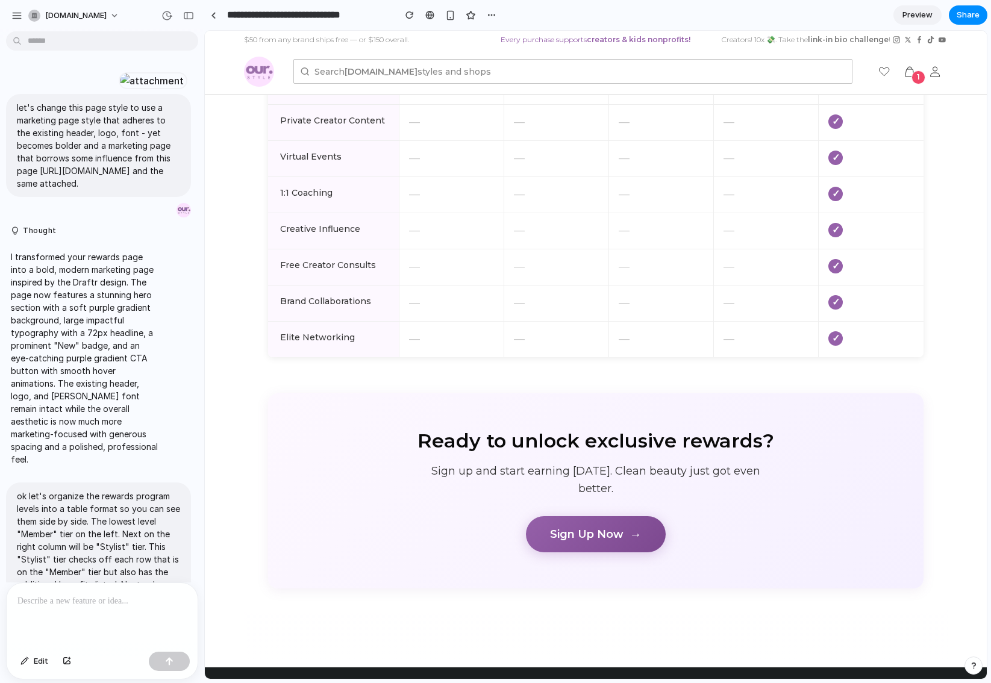
scroll to position [1757, 0]
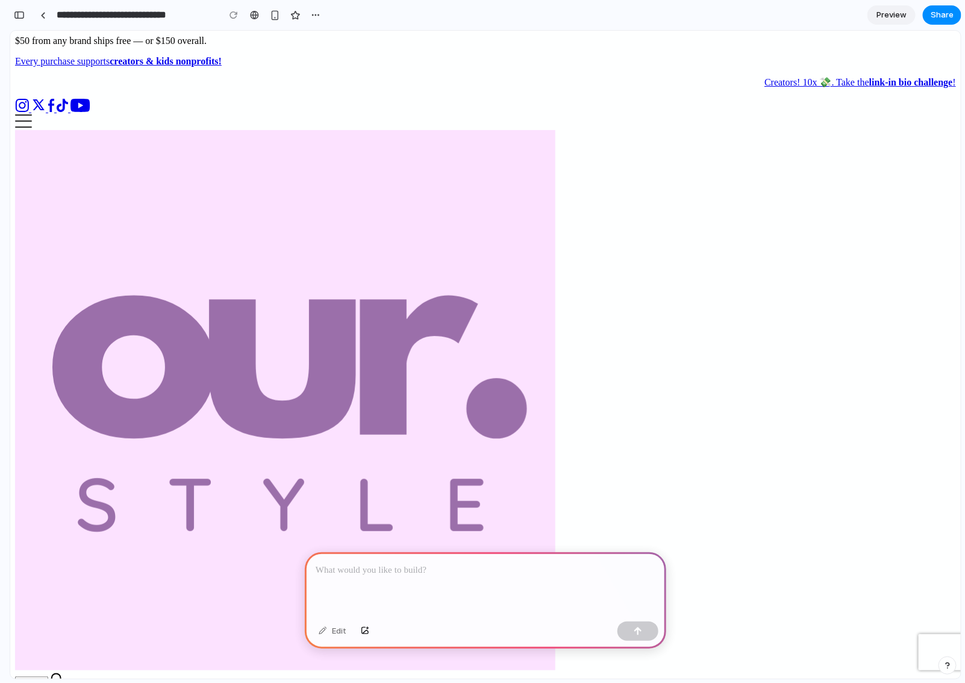
click at [404, 587] on div at bounding box center [486, 585] width 362 height 64
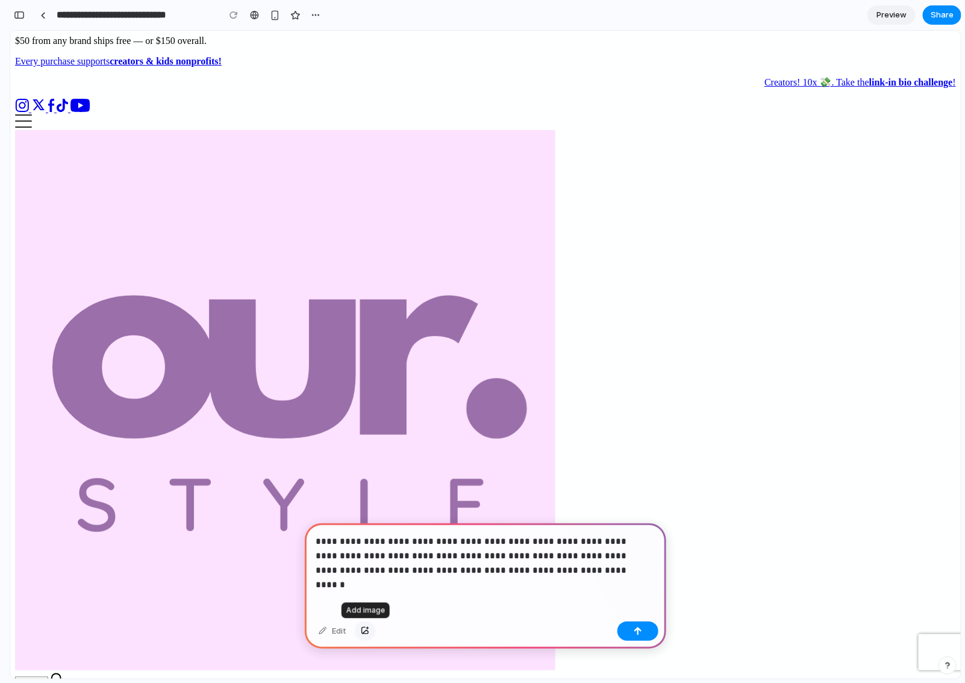
click at [369, 633] on button "button" at bounding box center [365, 631] width 20 height 19
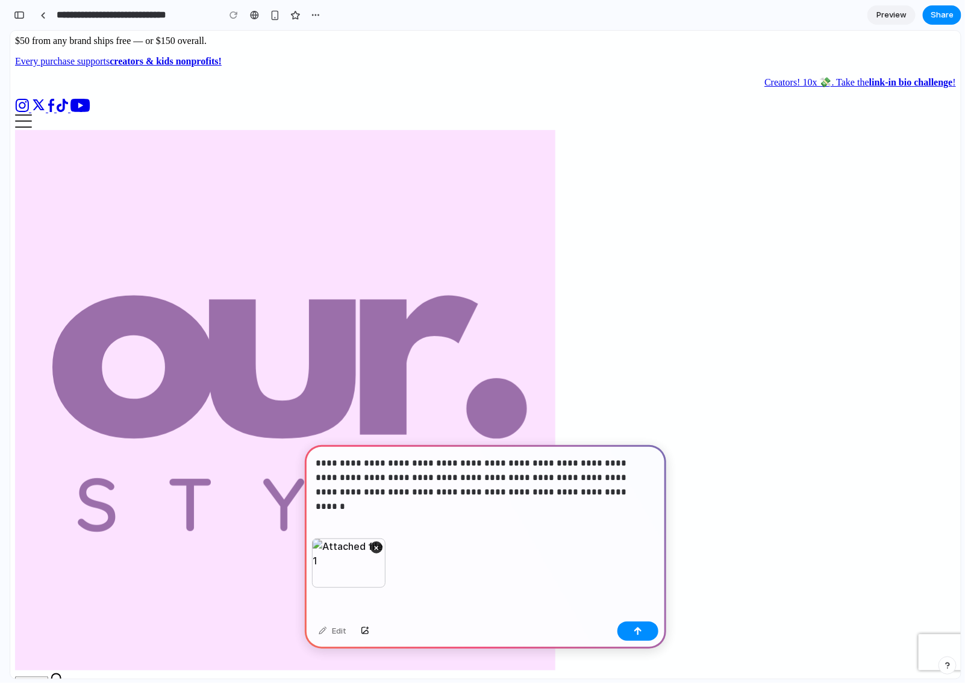
click at [570, 469] on p "**********" at bounding box center [484, 477] width 336 height 43
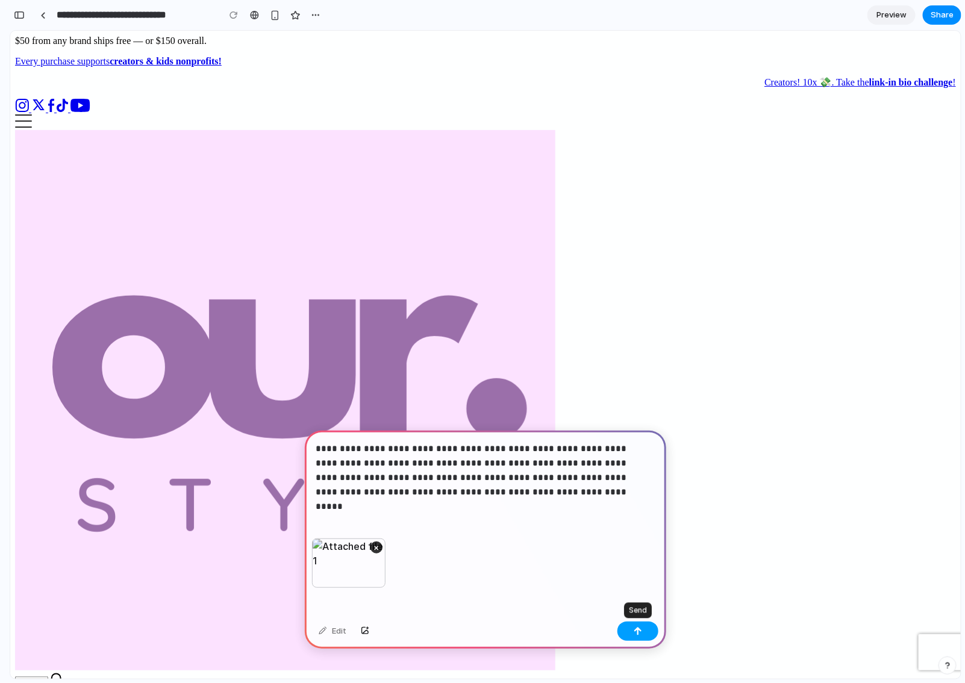
click at [634, 629] on div "button" at bounding box center [638, 631] width 8 height 8
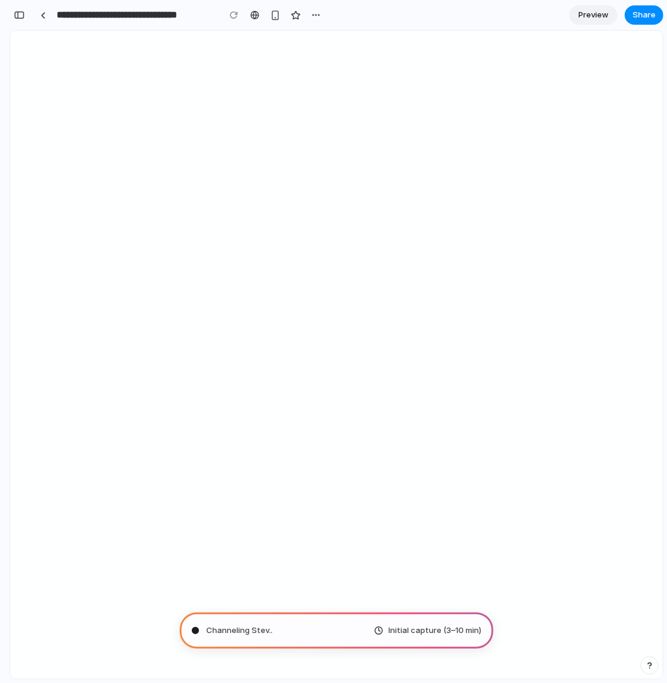
type input "**********"
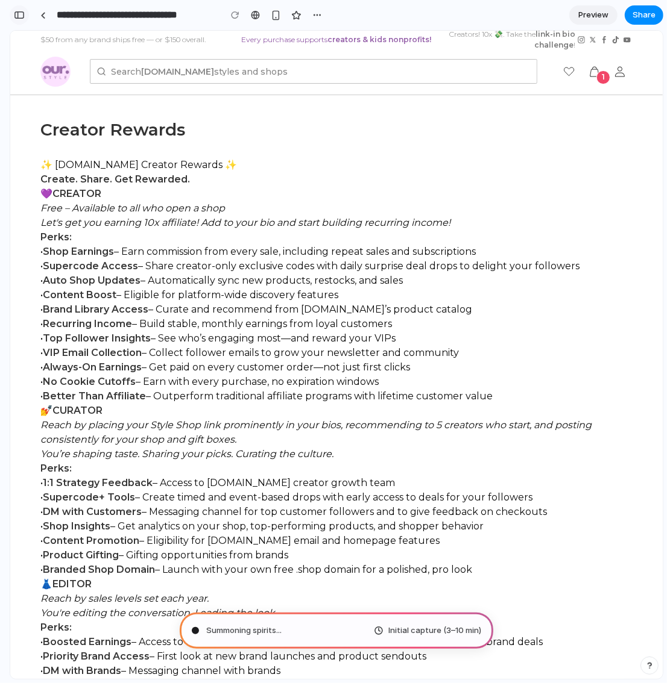
click at [17, 15] on div "button" at bounding box center [19, 15] width 11 height 8
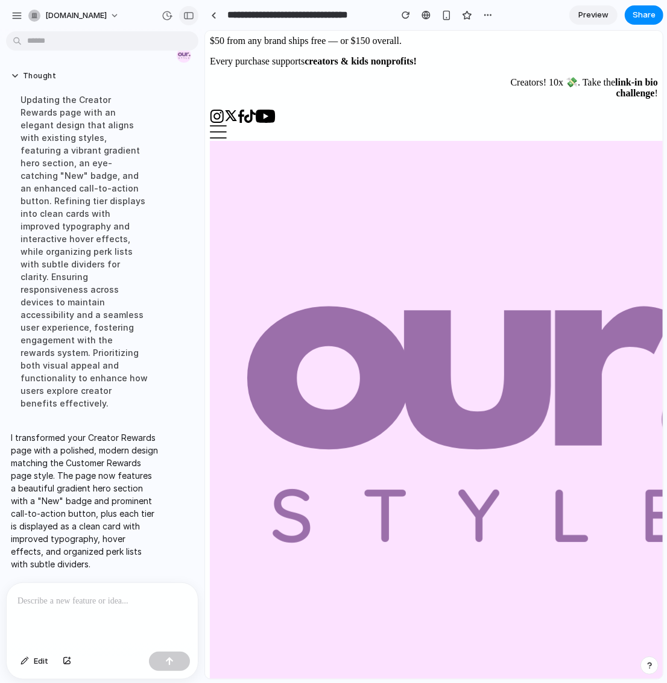
click at [187, 14] on div "button" at bounding box center [188, 15] width 11 height 8
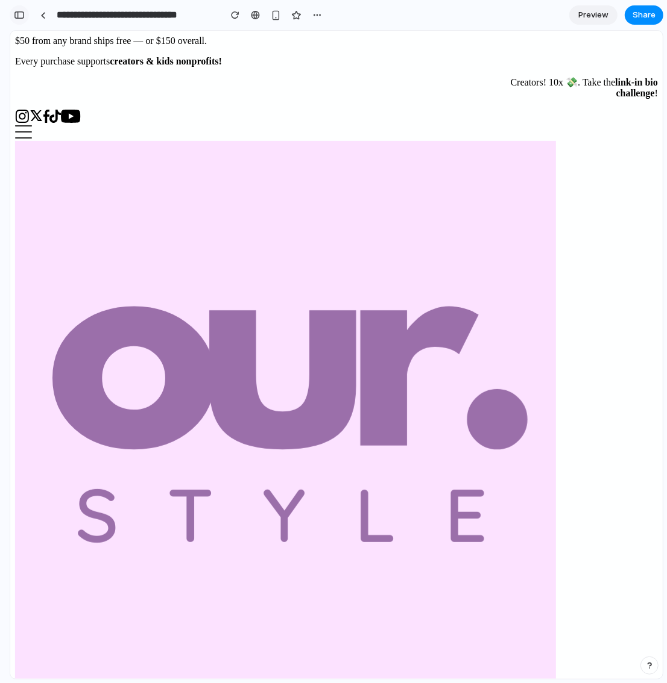
click at [21, 12] on div "button" at bounding box center [19, 15] width 11 height 8
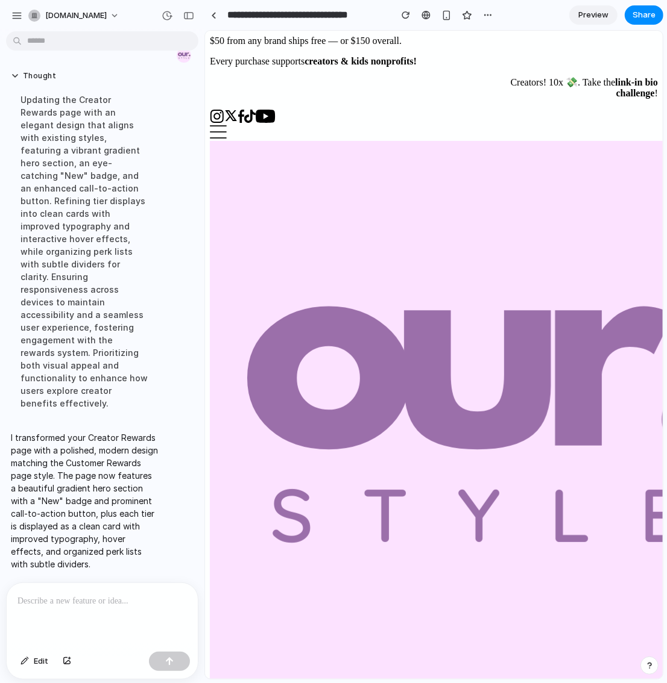
scroll to position [269, 0]
click at [43, 594] on p at bounding box center [101, 601] width 169 height 14
click at [77, 601] on p at bounding box center [99, 601] width 165 height 14
click at [47, 609] on div at bounding box center [102, 615] width 191 height 64
click at [38, 595] on p at bounding box center [99, 601] width 165 height 14
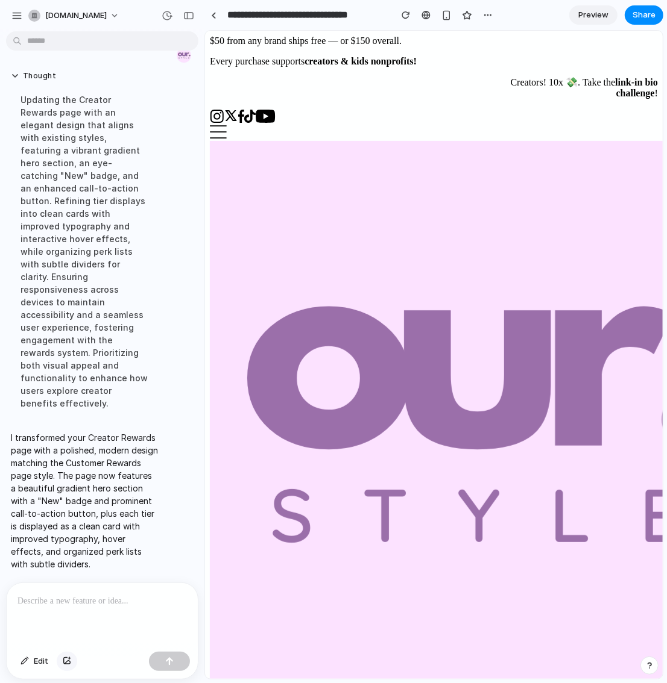
click at [68, 662] on div "button" at bounding box center [67, 661] width 8 height 7
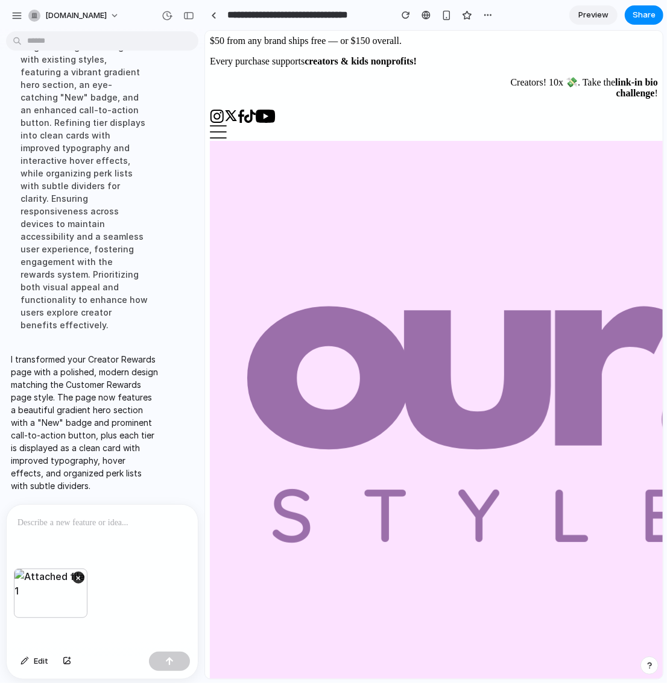
click at [52, 523] on p at bounding box center [99, 523] width 165 height 14
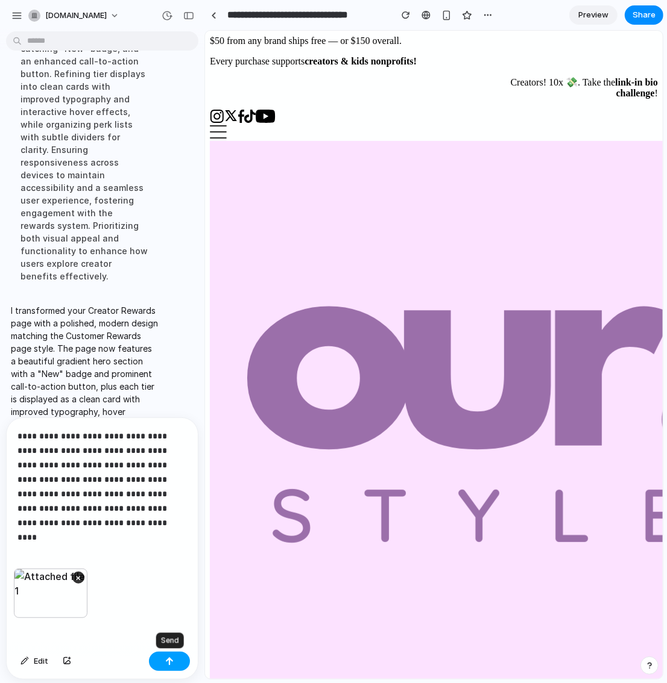
click at [174, 661] on button "button" at bounding box center [169, 661] width 41 height 19
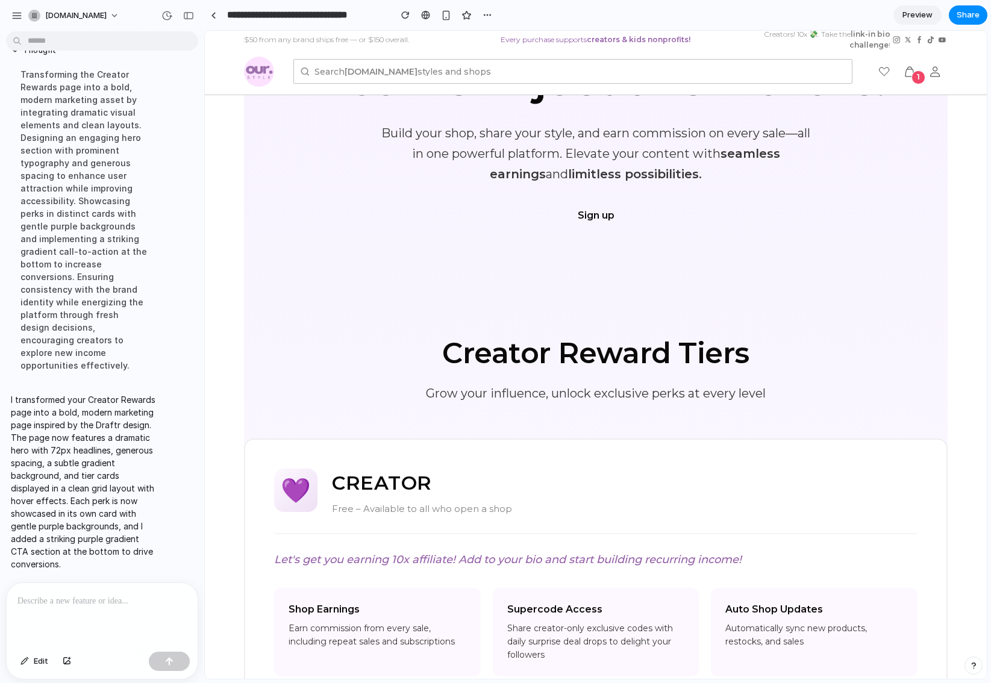
scroll to position [0, 0]
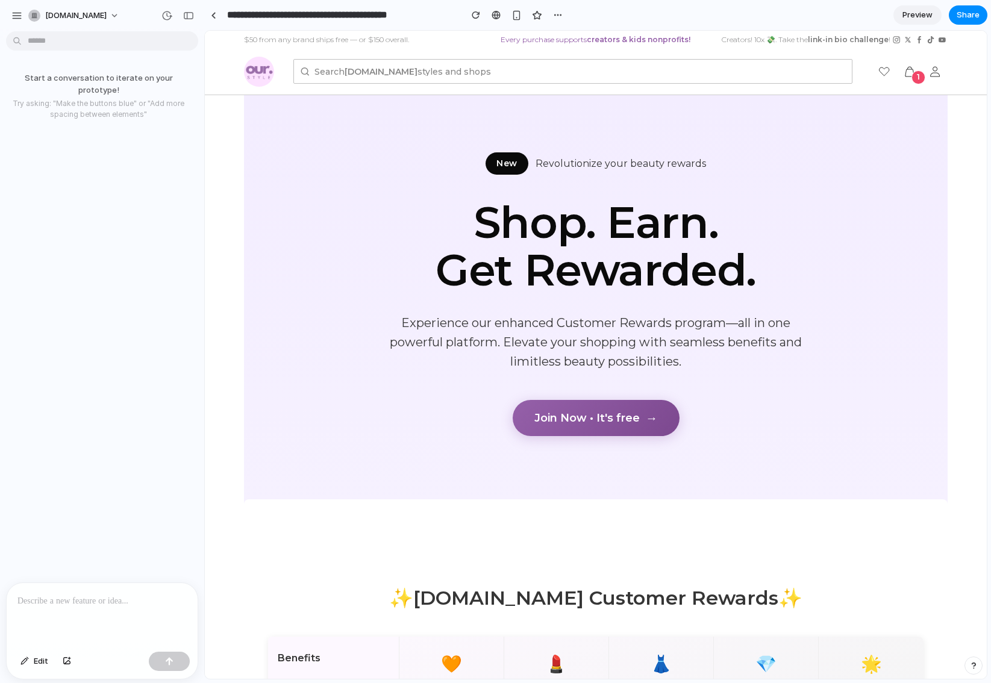
click at [72, 612] on div at bounding box center [102, 615] width 191 height 64
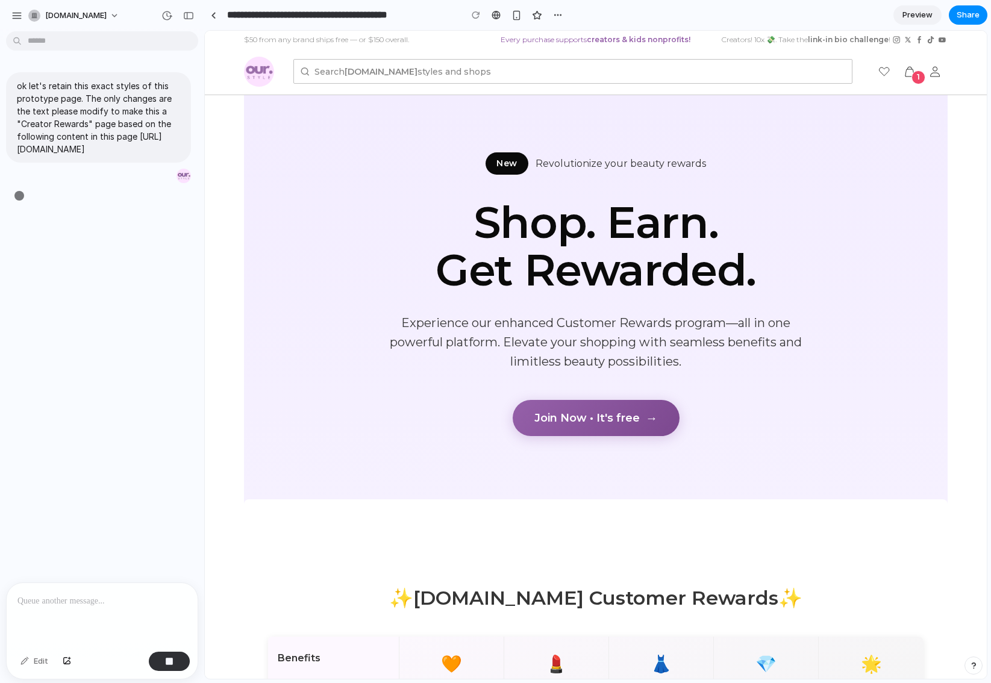
type input "**********"
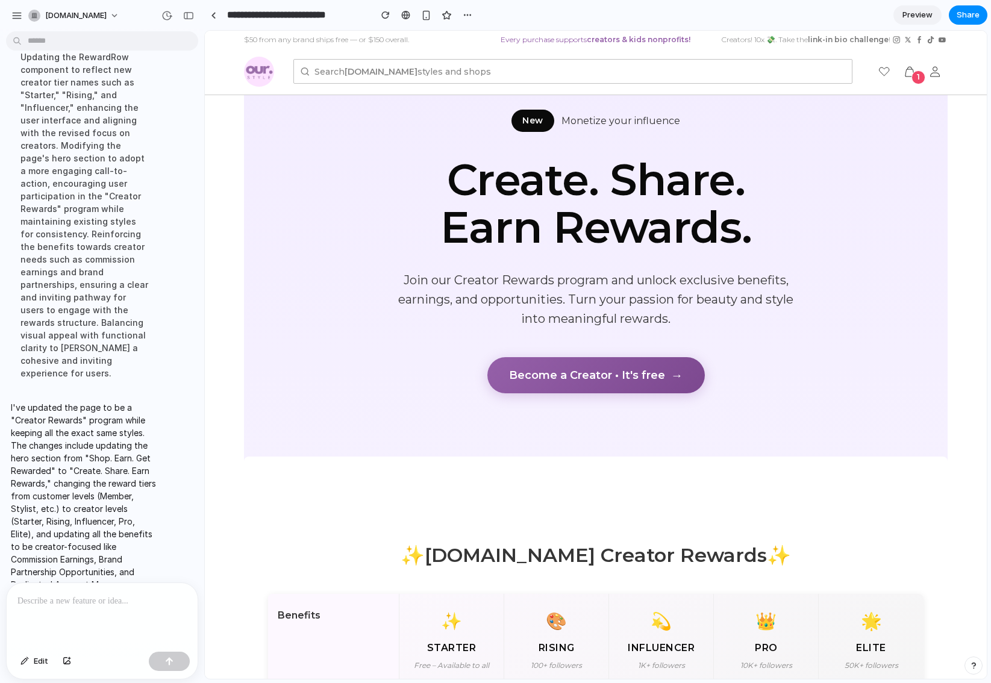
scroll to position [4, 0]
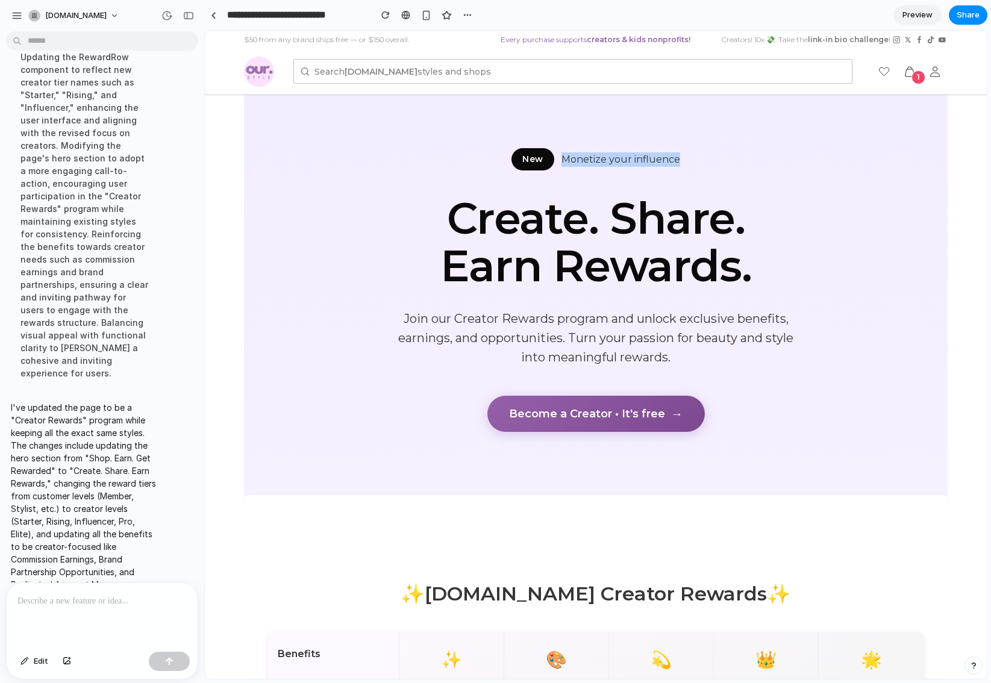
drag, startPoint x: 564, startPoint y: 159, endPoint x: 674, endPoint y: 164, distance: 110.4
click at [676, 164] on span "Monetize your influence" at bounding box center [621, 159] width 119 height 14
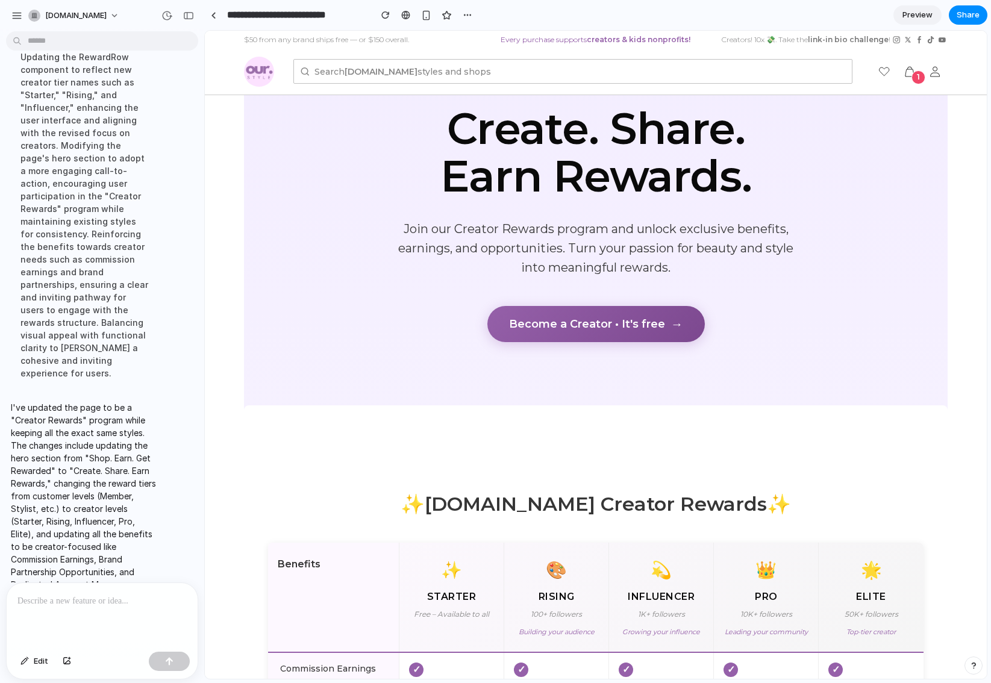
scroll to position [0, 0]
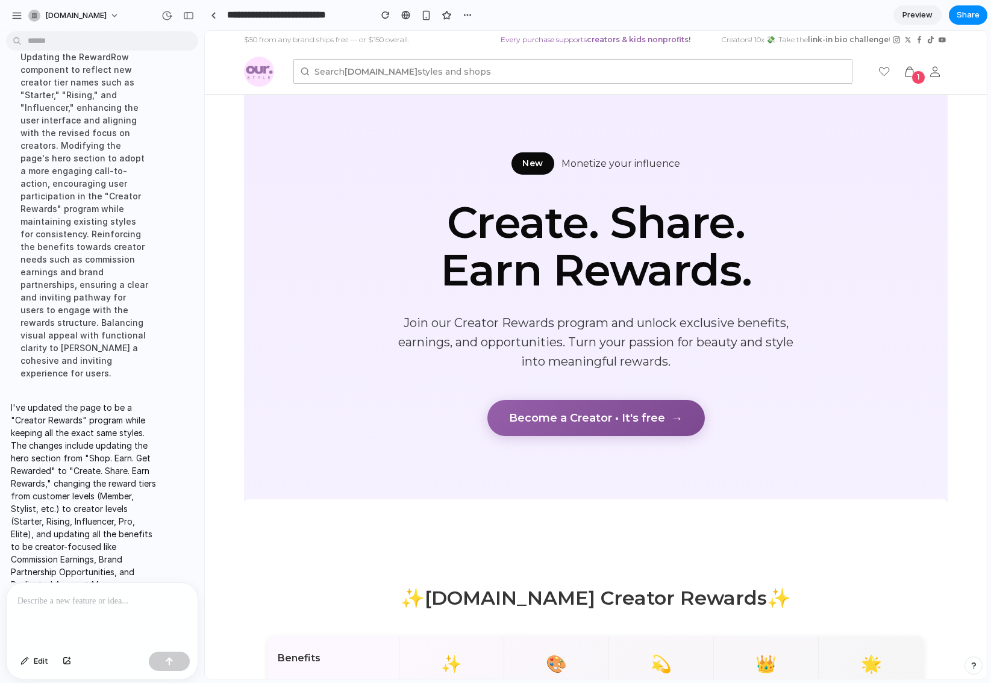
click at [971, 14] on span "Share" at bounding box center [968, 15] width 23 height 12
click at [932, 124] on span "Copy link" at bounding box center [948, 129] width 34 height 12
click at [380, 559] on div "Share ' Creator Rewards Page Design ' Our Style Biz Dev Creator Anyone at [DOMA…" at bounding box center [495, 341] width 991 height 683
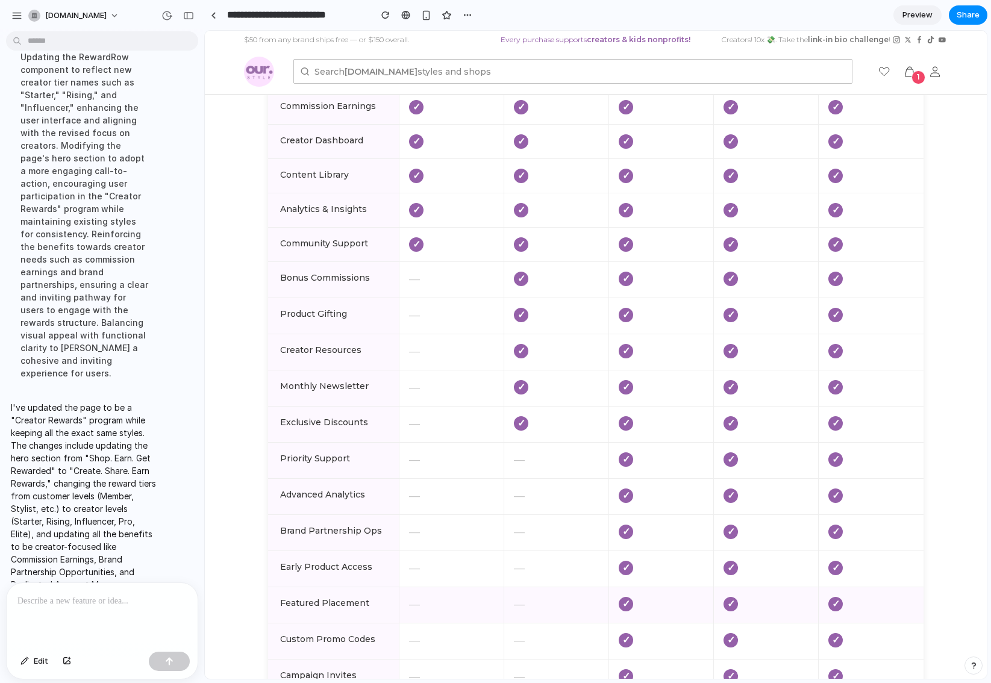
scroll to position [1774, 0]
